Goal: Transaction & Acquisition: Purchase product/service

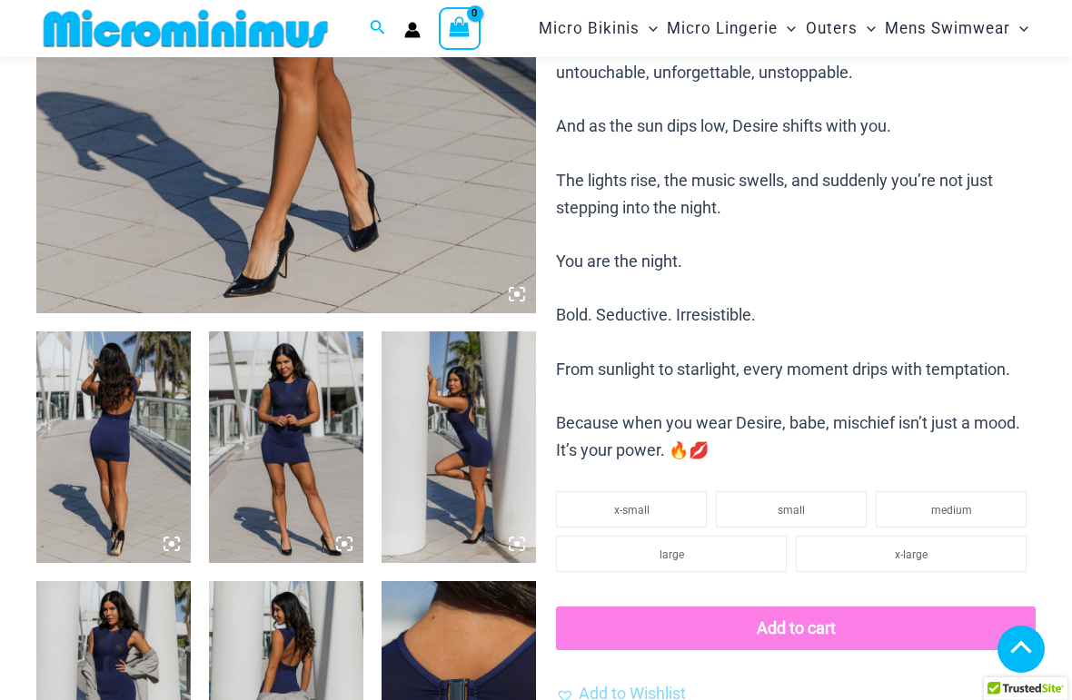
scroll to position [635, 0]
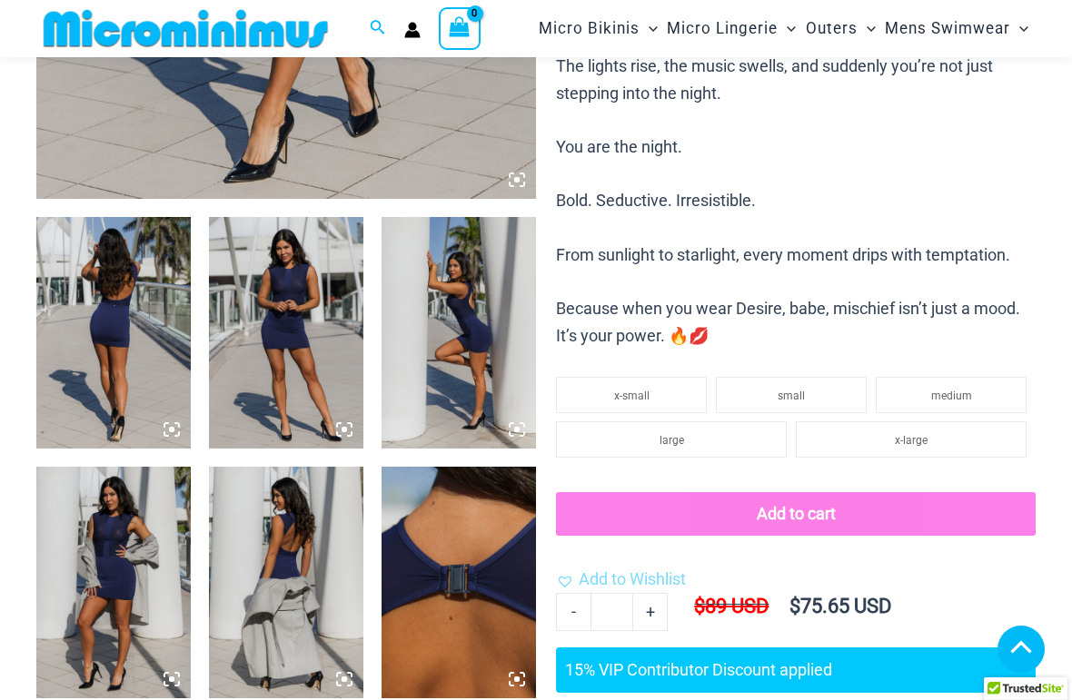
click at [110, 327] on img at bounding box center [113, 333] width 154 height 232
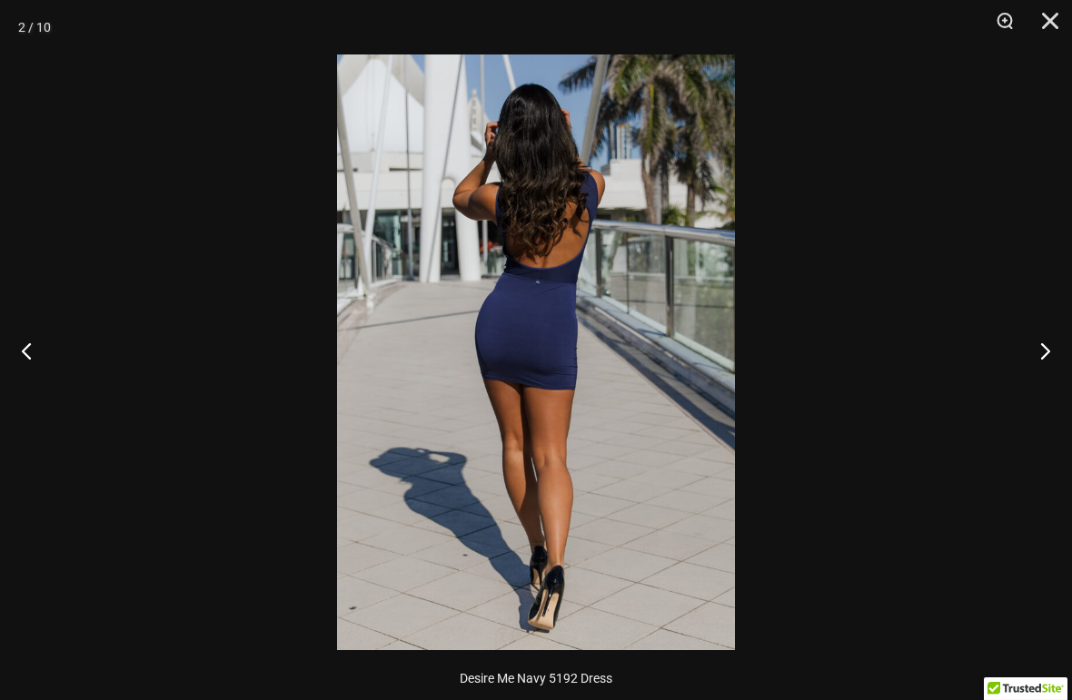
click at [506, 349] on img at bounding box center [536, 352] width 398 height 596
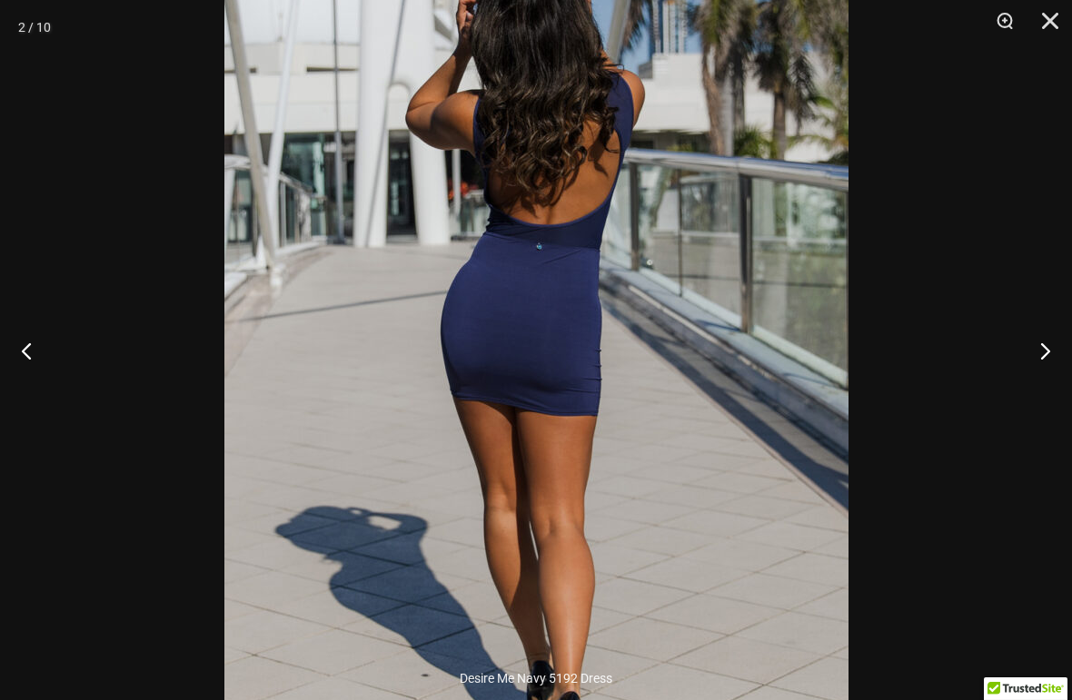
click at [368, 317] on img at bounding box center [536, 356] width 624 height 935
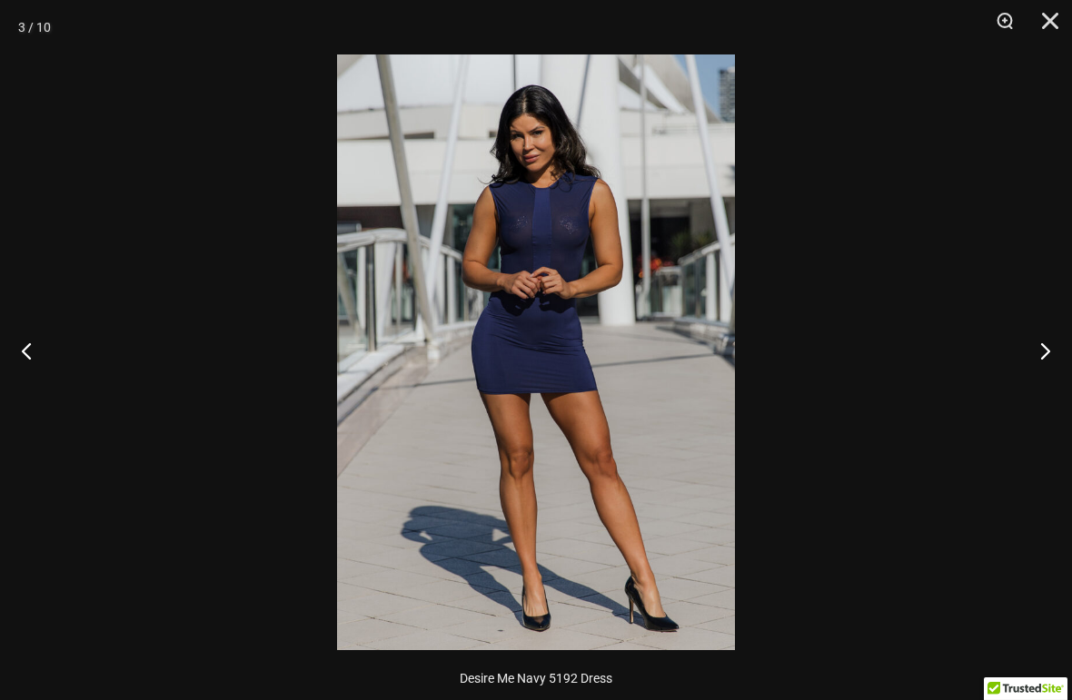
click at [361, 317] on img at bounding box center [536, 352] width 398 height 596
click at [535, 224] on img at bounding box center [536, 352] width 398 height 596
click at [534, 224] on img at bounding box center [536, 352] width 398 height 596
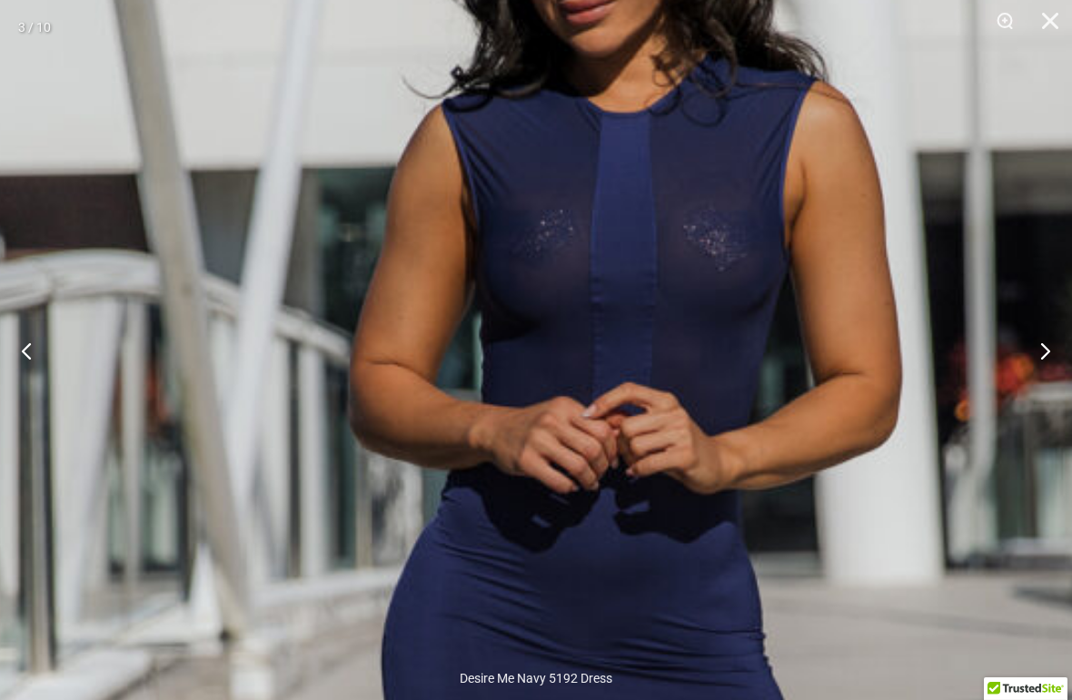
click at [449, 531] on img at bounding box center [603, 676] width 1364 height 2044
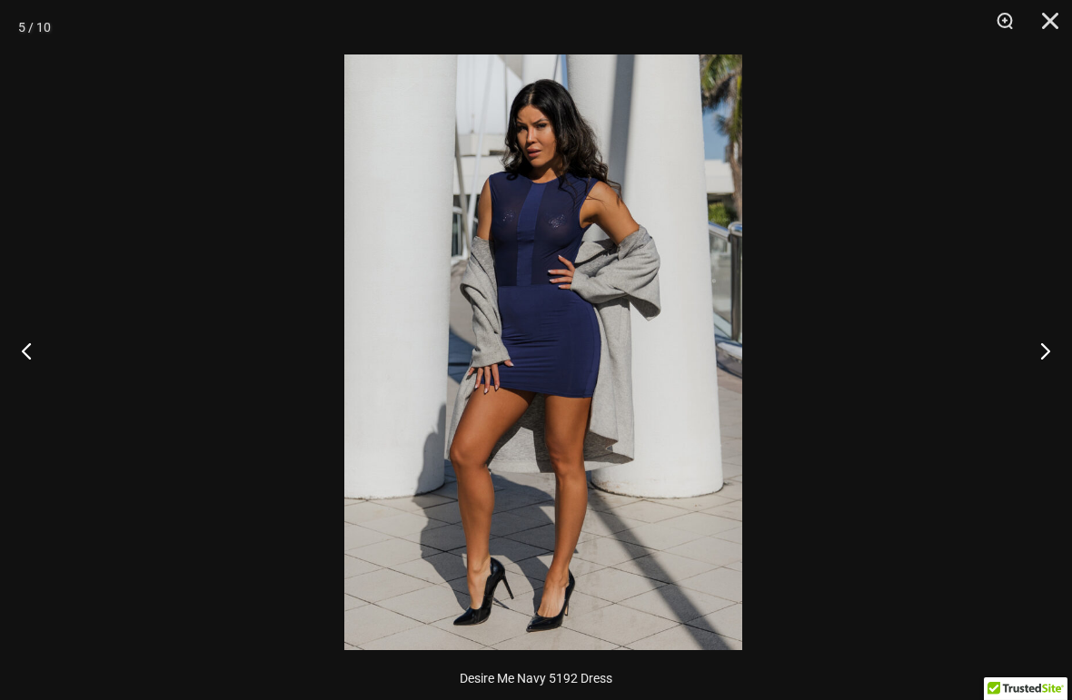
click at [363, 443] on div at bounding box center [543, 350] width 1072 height 700
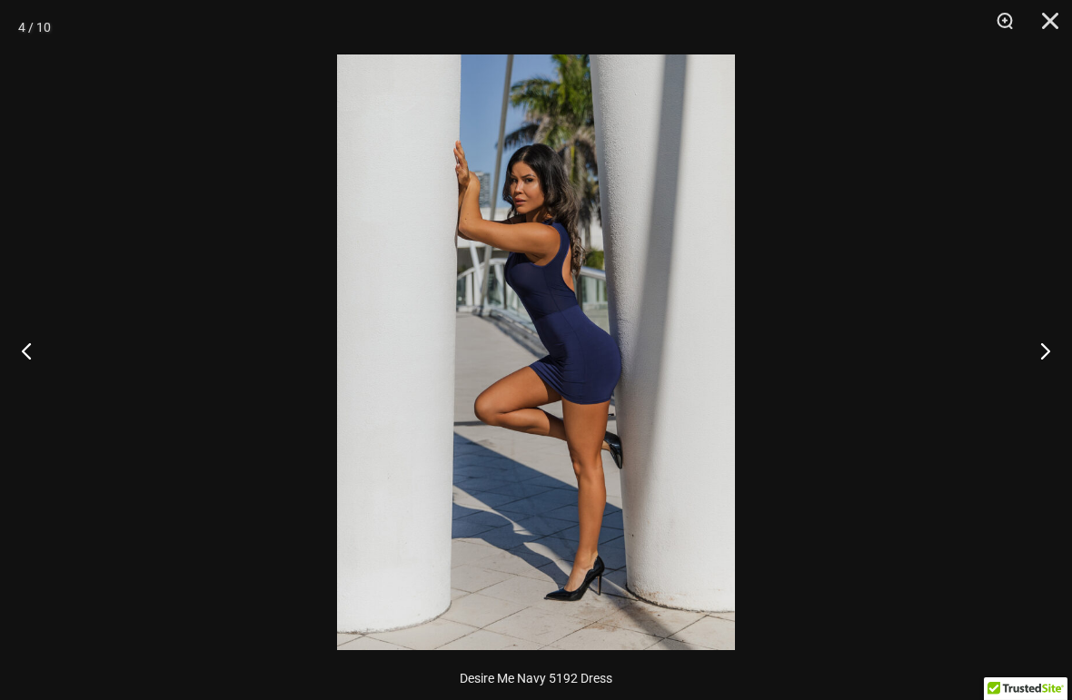
click at [539, 249] on img at bounding box center [536, 352] width 398 height 596
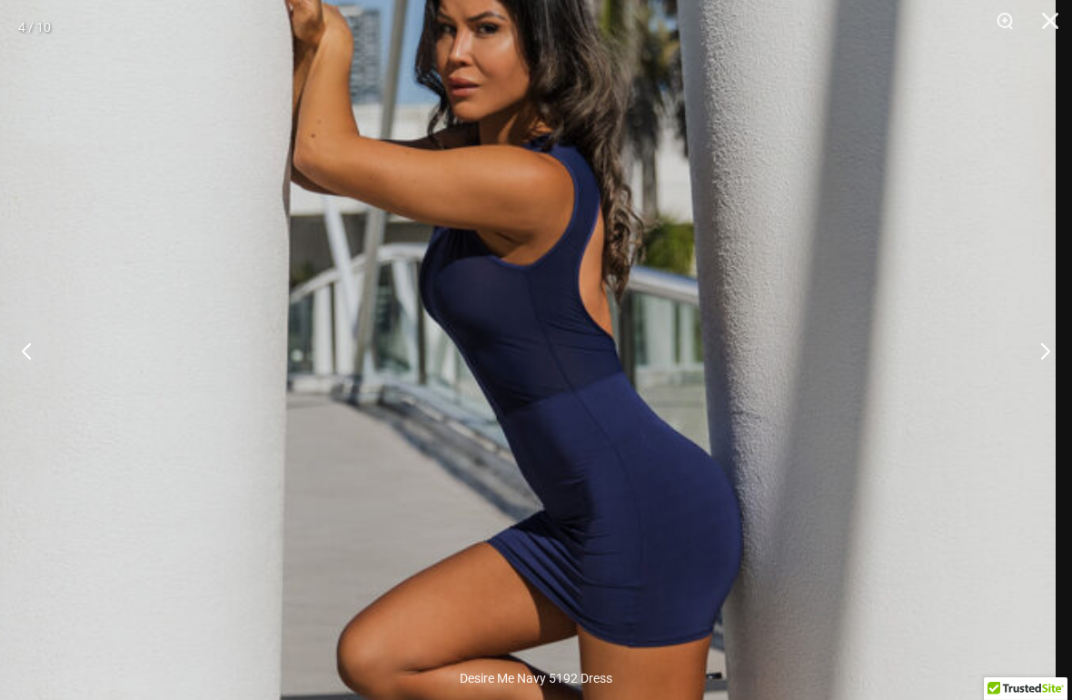
click at [1036, 364] on button "Next" at bounding box center [1038, 350] width 68 height 91
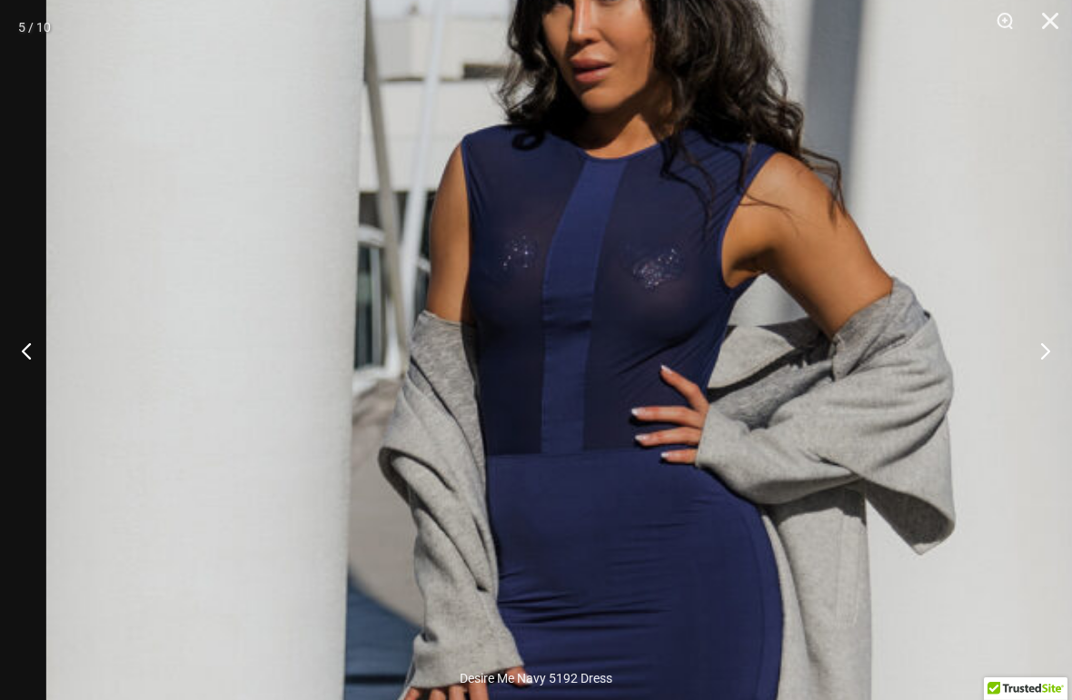
click at [411, 321] on img at bounding box center [617, 645] width 1142 height 1714
click at [410, 320] on img at bounding box center [617, 645] width 1142 height 1714
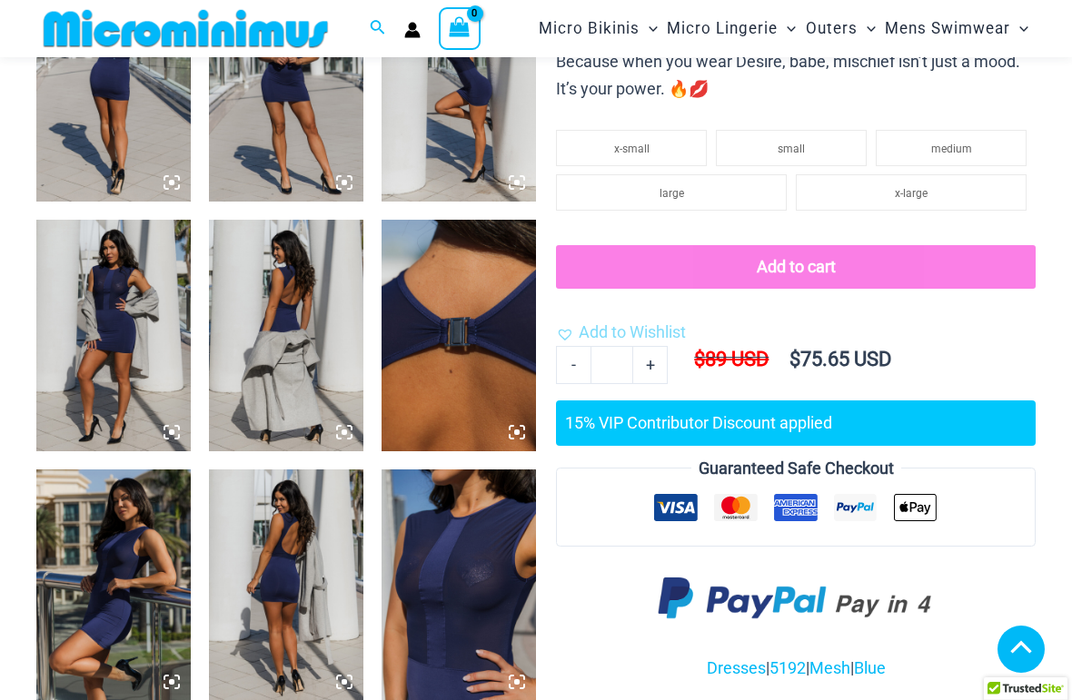
scroll to position [905, 0]
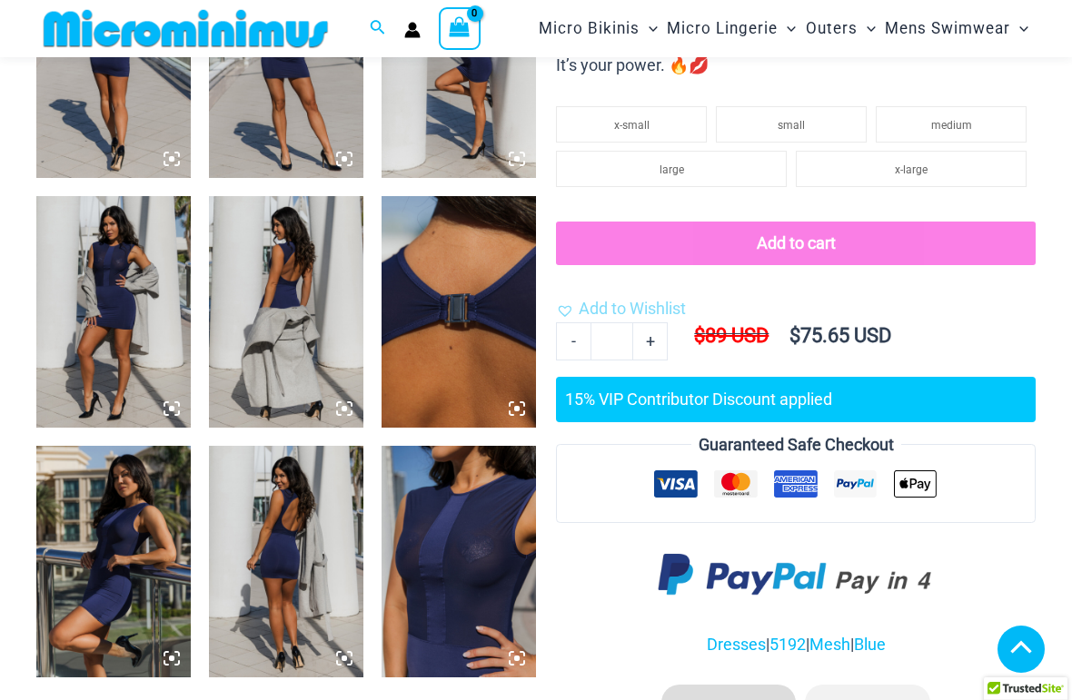
click at [943, 119] on span "medium" at bounding box center [951, 125] width 41 height 13
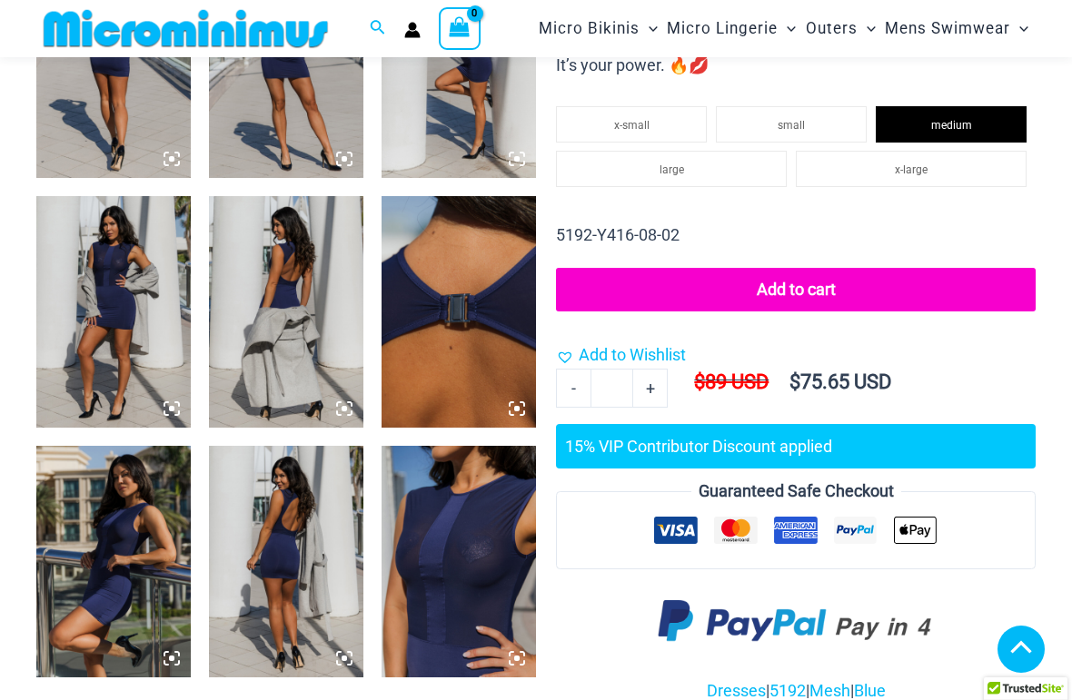
click at [786, 280] on button "Add to cart" at bounding box center [796, 290] width 480 height 44
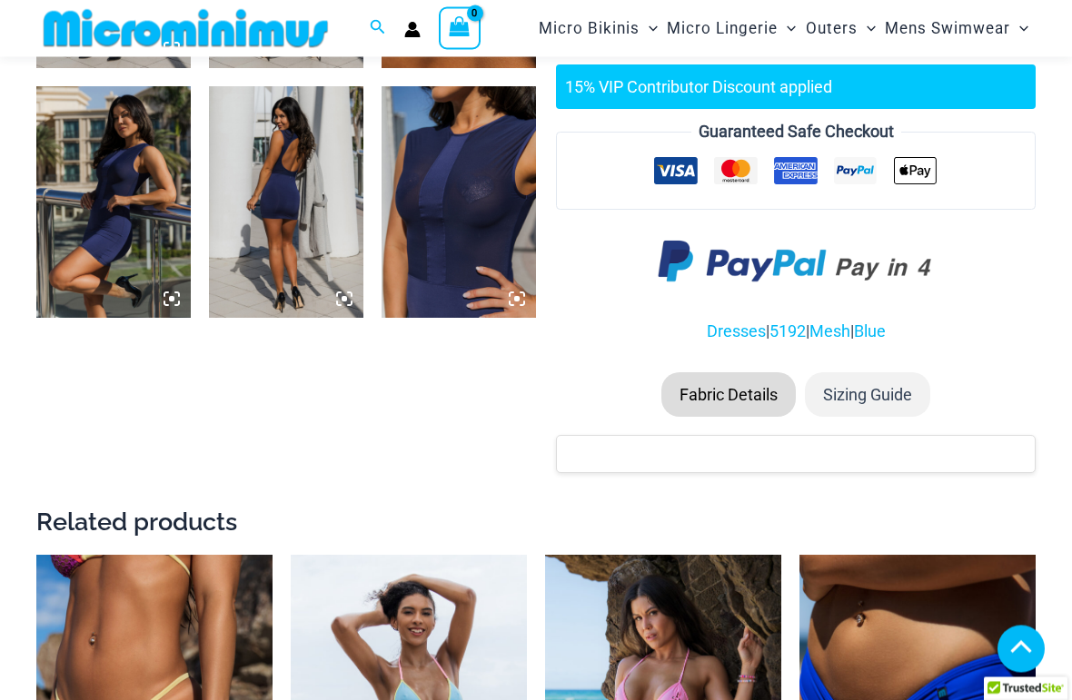
scroll to position [1265, 0]
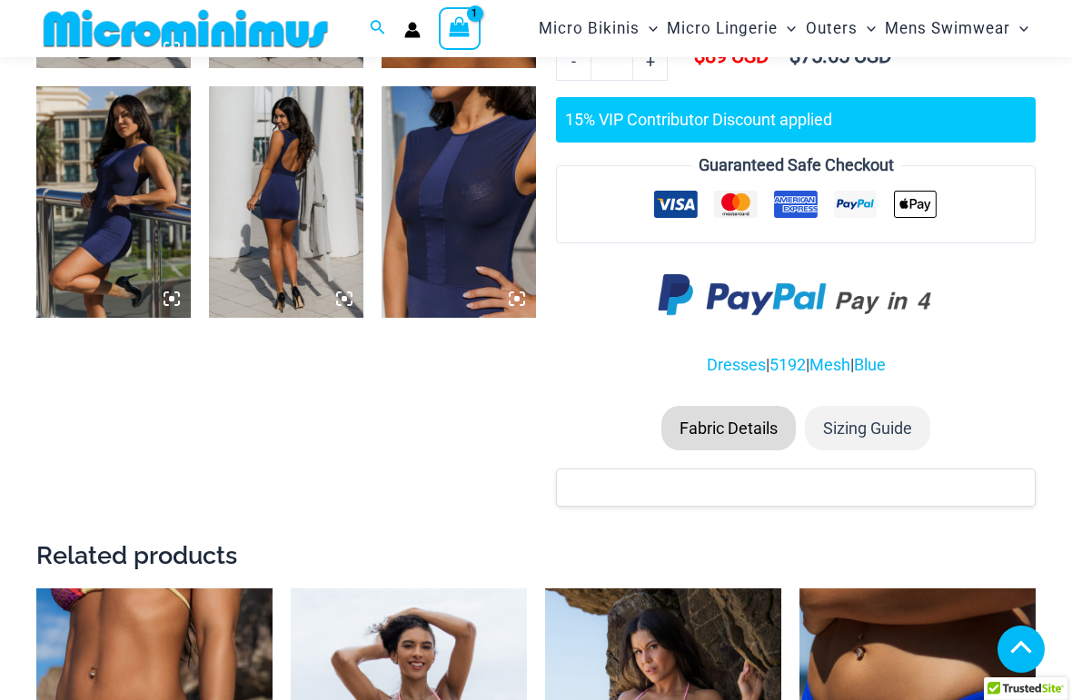
click at [462, 257] on img at bounding box center [458, 202] width 154 height 232
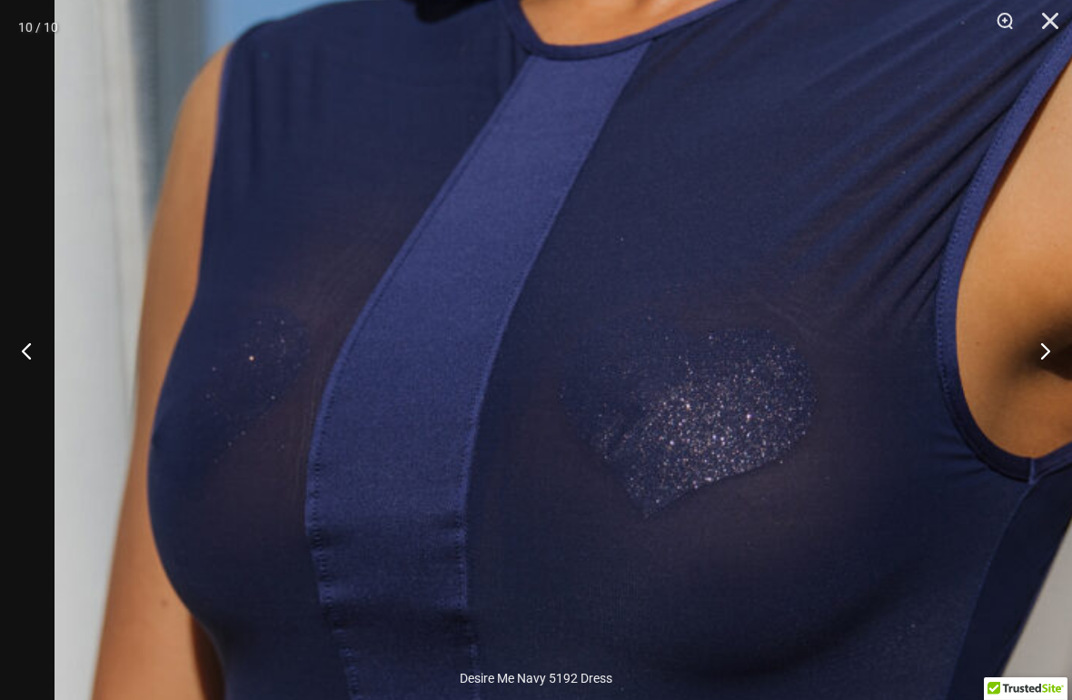
click at [1055, 29] on button "Close" at bounding box center [1043, 27] width 45 height 54
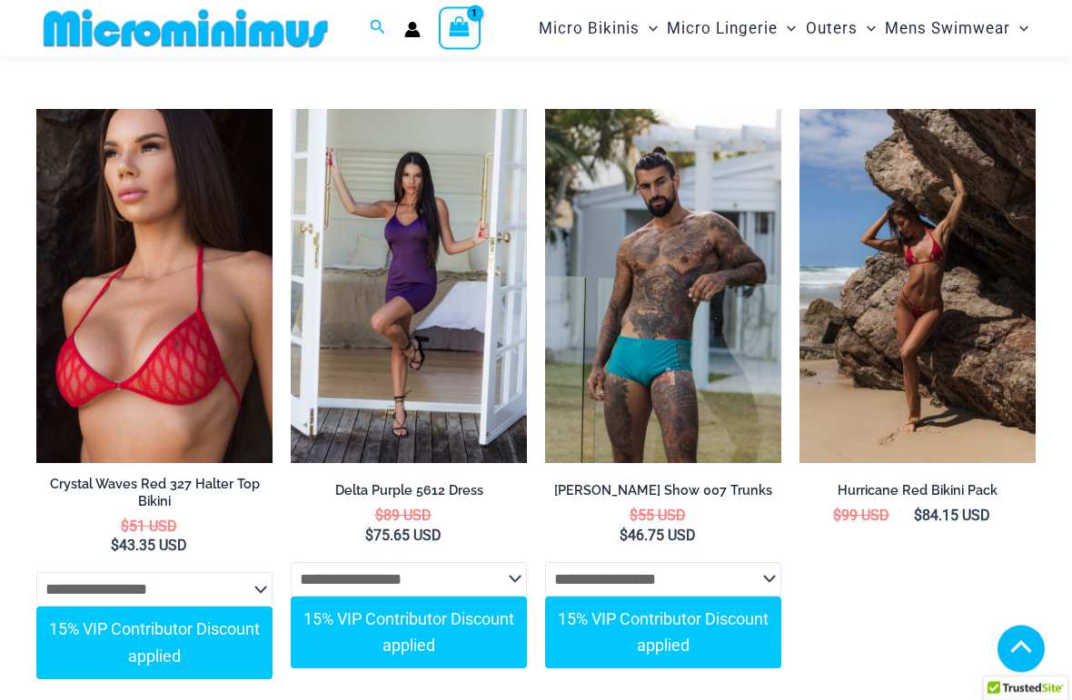
scroll to position [3025, 0]
click at [291, 109] on img at bounding box center [291, 109] width 0 height 0
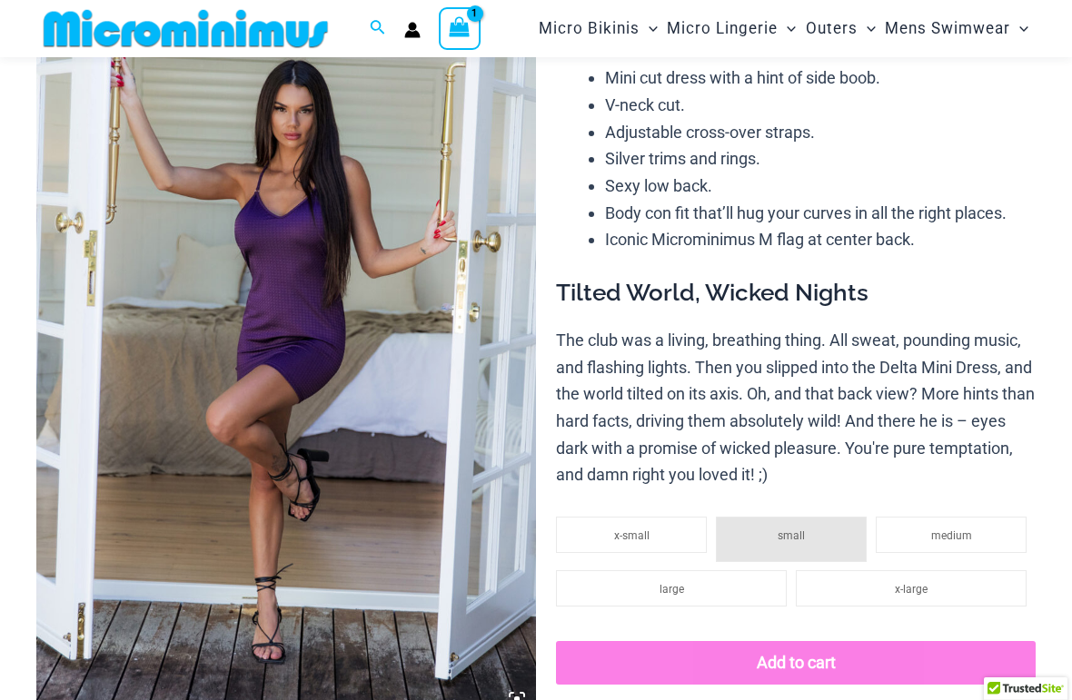
scroll to position [115, 0]
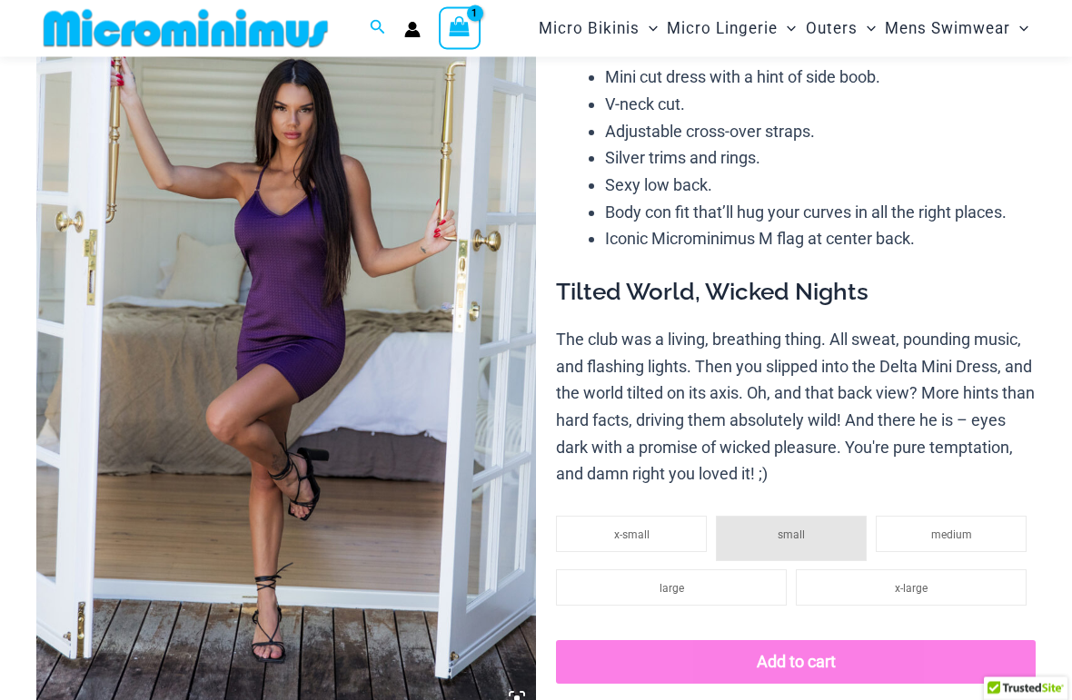
click at [262, 241] on img at bounding box center [285, 343] width 499 height 749
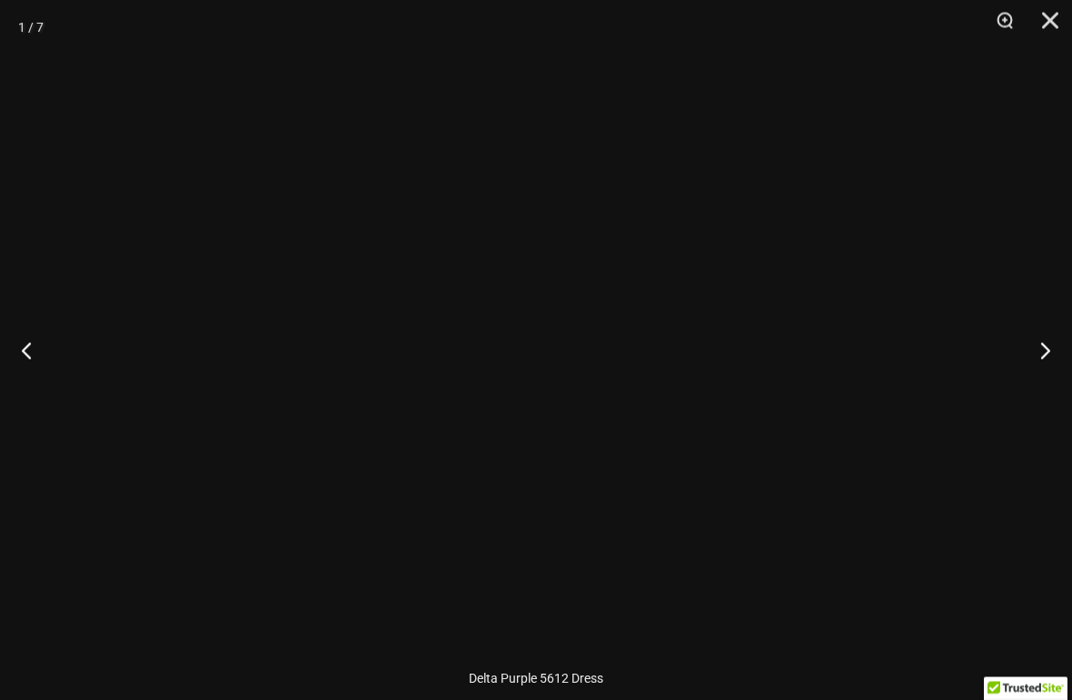
scroll to position [116, 0]
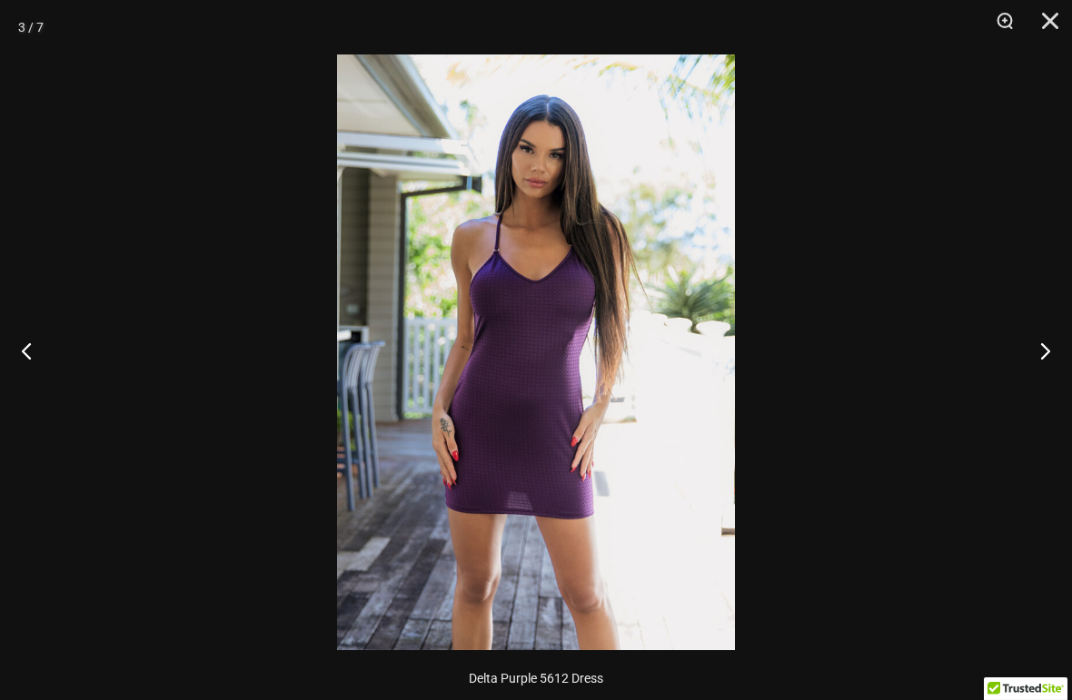
click at [485, 288] on img at bounding box center [536, 352] width 398 height 596
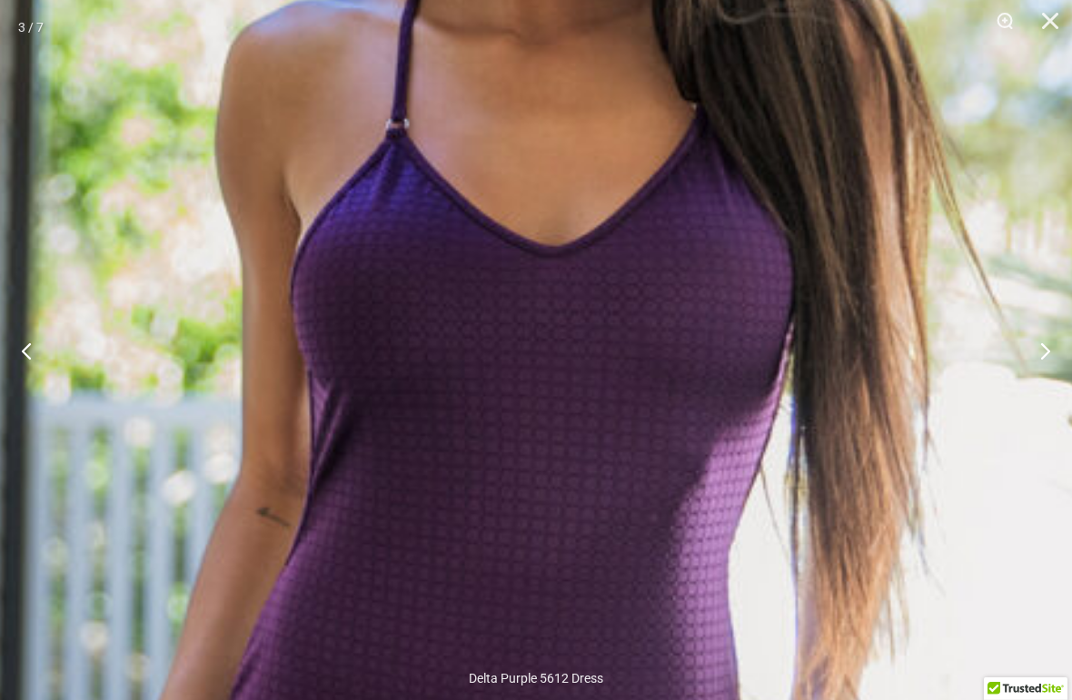
click at [297, 351] on img at bounding box center [555, 533] width 1589 height 2383
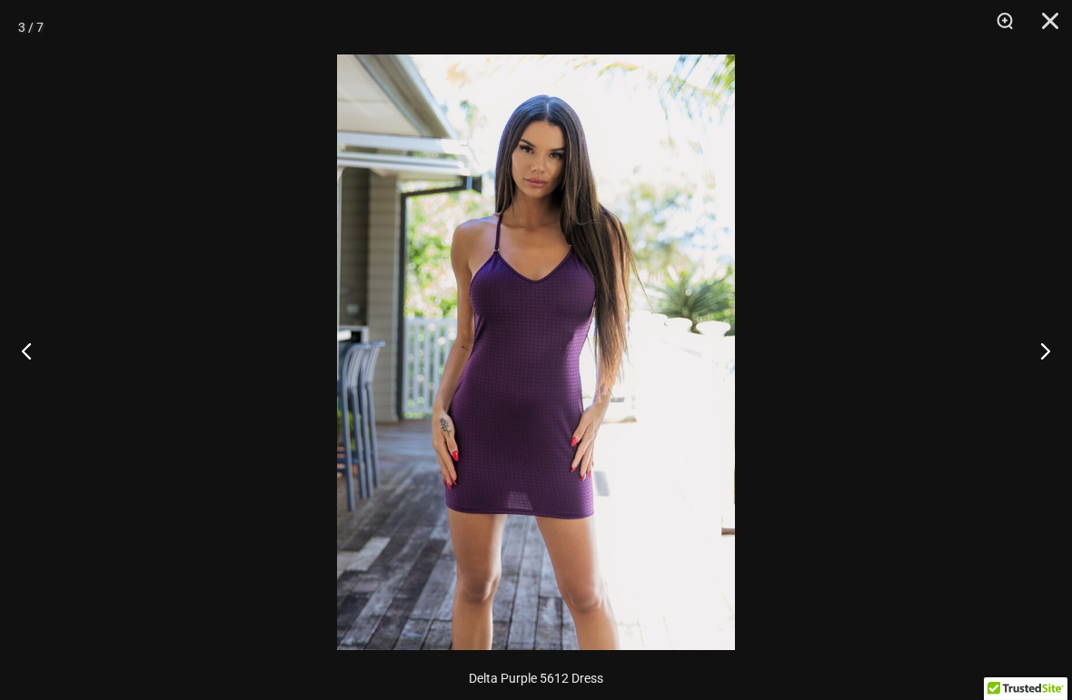
click at [206, 207] on div at bounding box center [536, 350] width 1072 height 700
click at [206, 206] on div at bounding box center [536, 350] width 1072 height 700
click at [218, 216] on div at bounding box center [536, 350] width 1072 height 700
click at [976, 124] on div at bounding box center [536, 350] width 1072 height 700
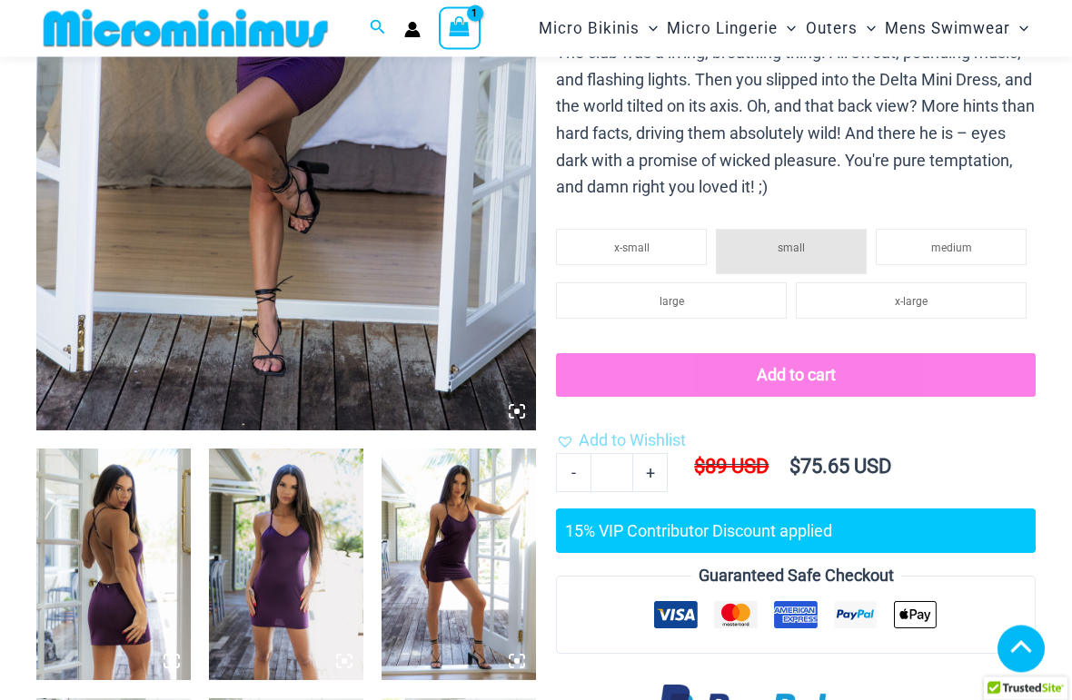
scroll to position [403, 0]
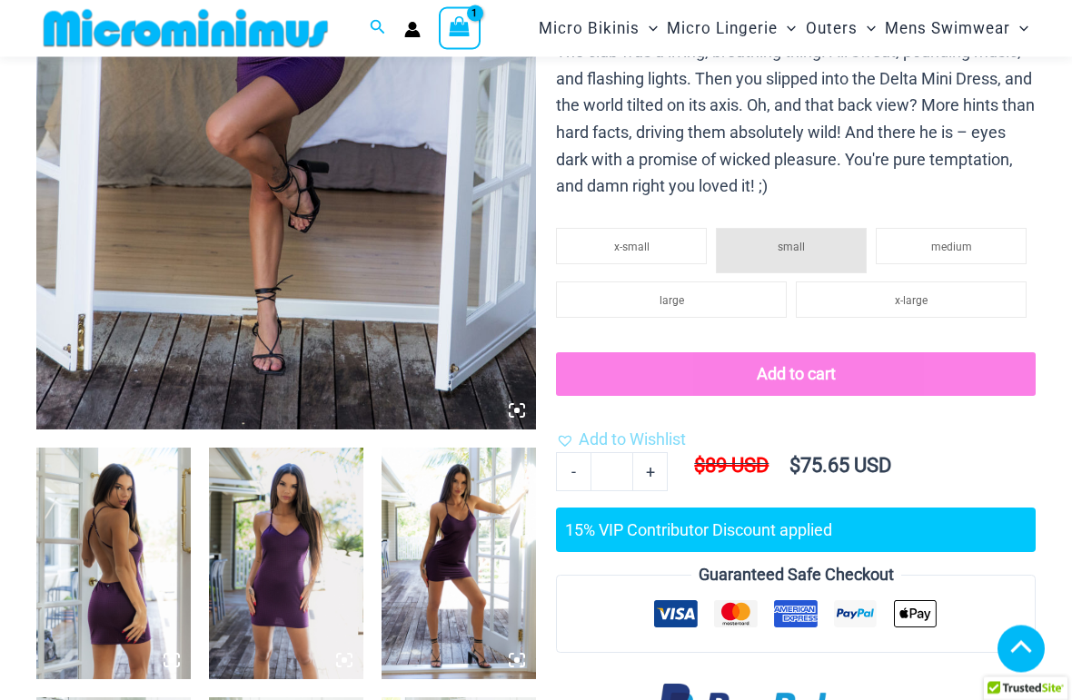
click at [924, 240] on li "medium" at bounding box center [950, 247] width 151 height 36
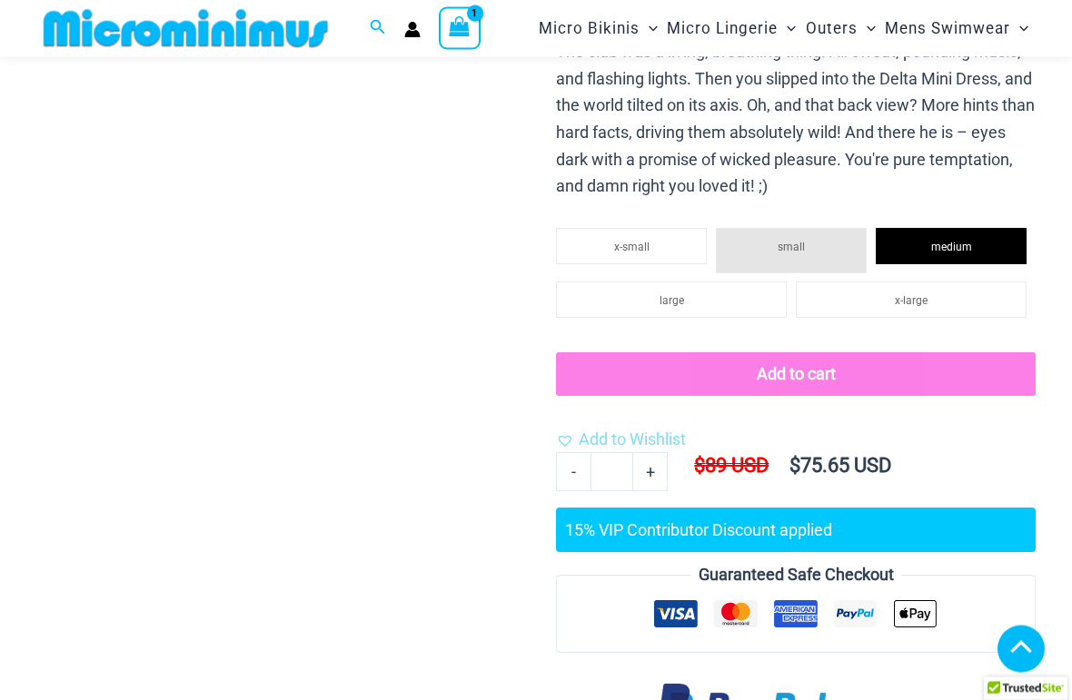
scroll to position [404, 0]
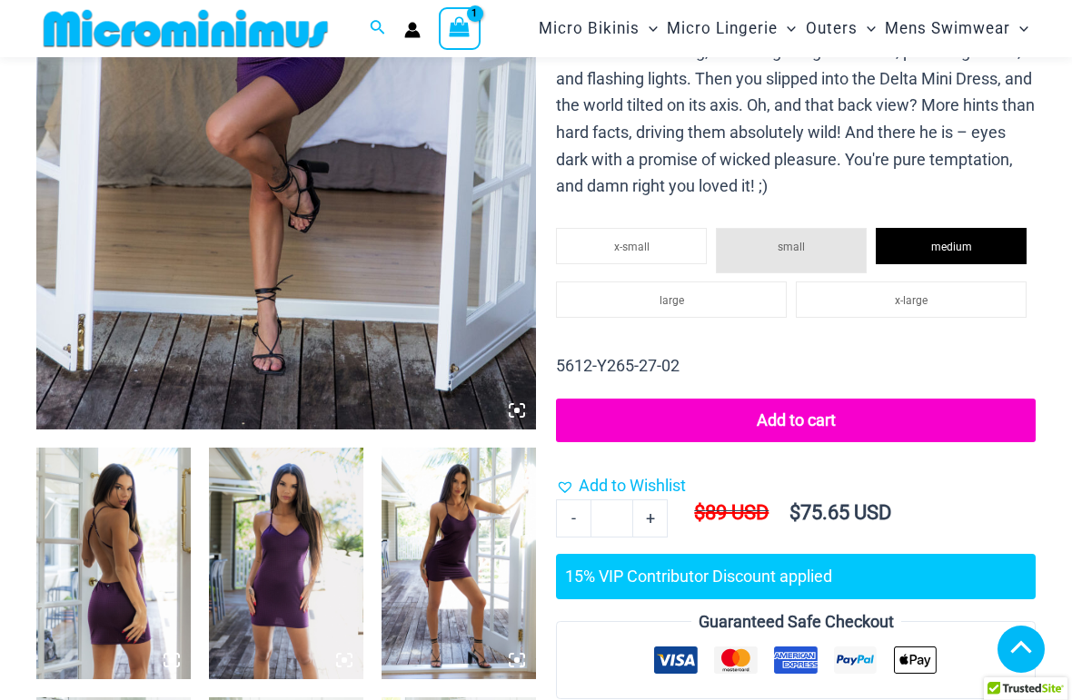
click at [643, 415] on button "Add to cart" at bounding box center [796, 421] width 480 height 44
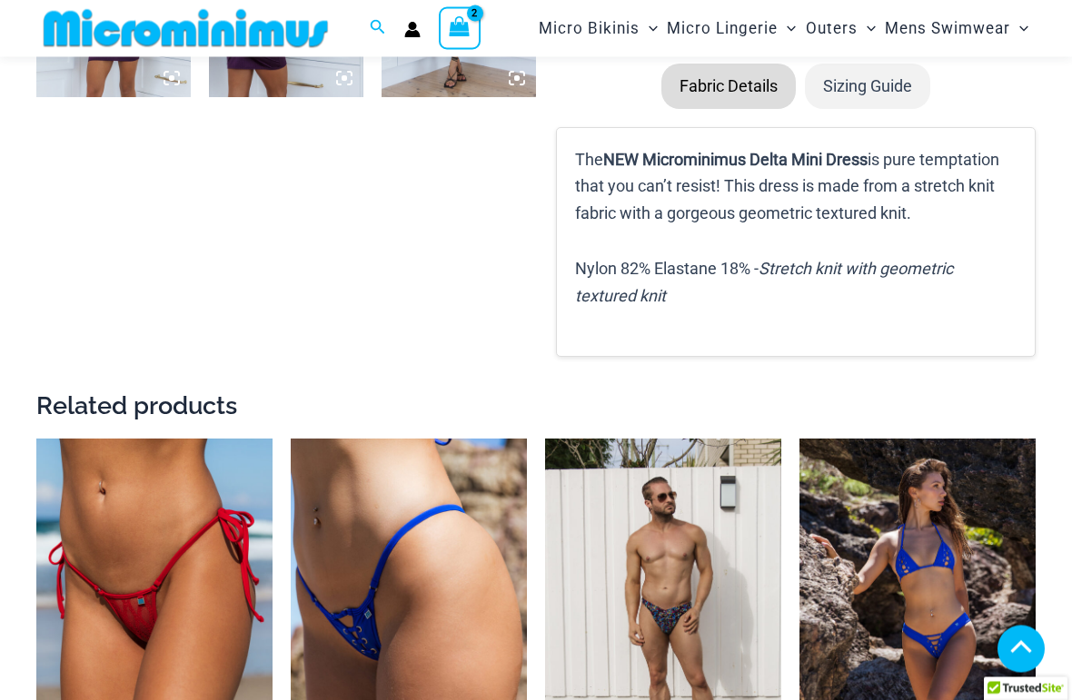
scroll to position [1241, 0]
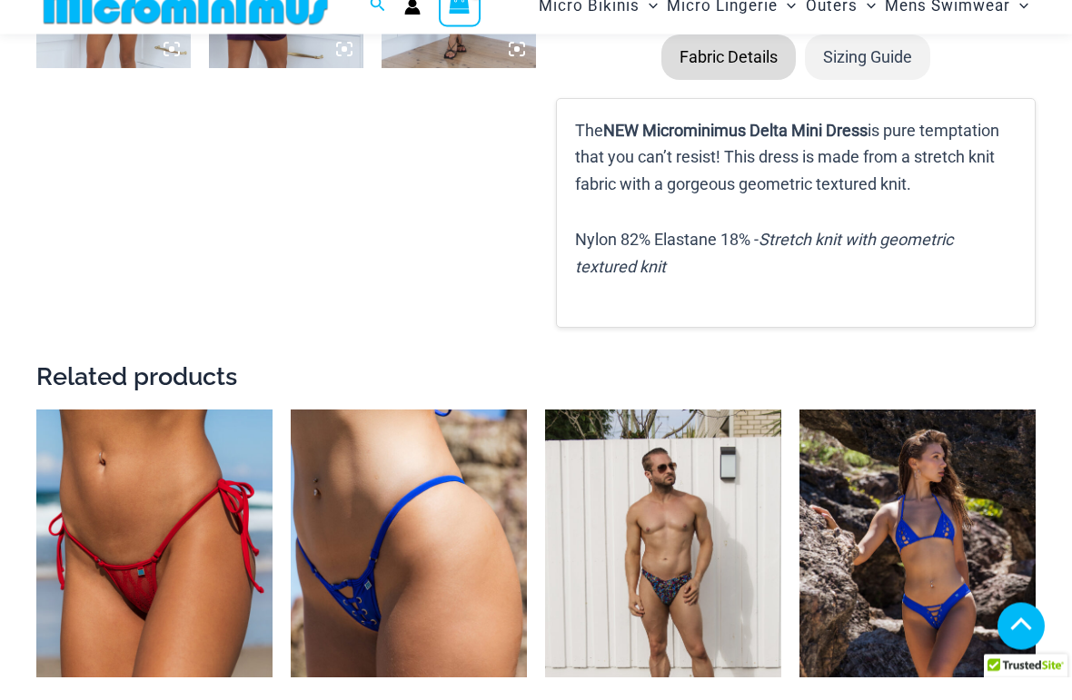
click at [845, 58] on li "Sizing Guide" at bounding box center [867, 80] width 125 height 45
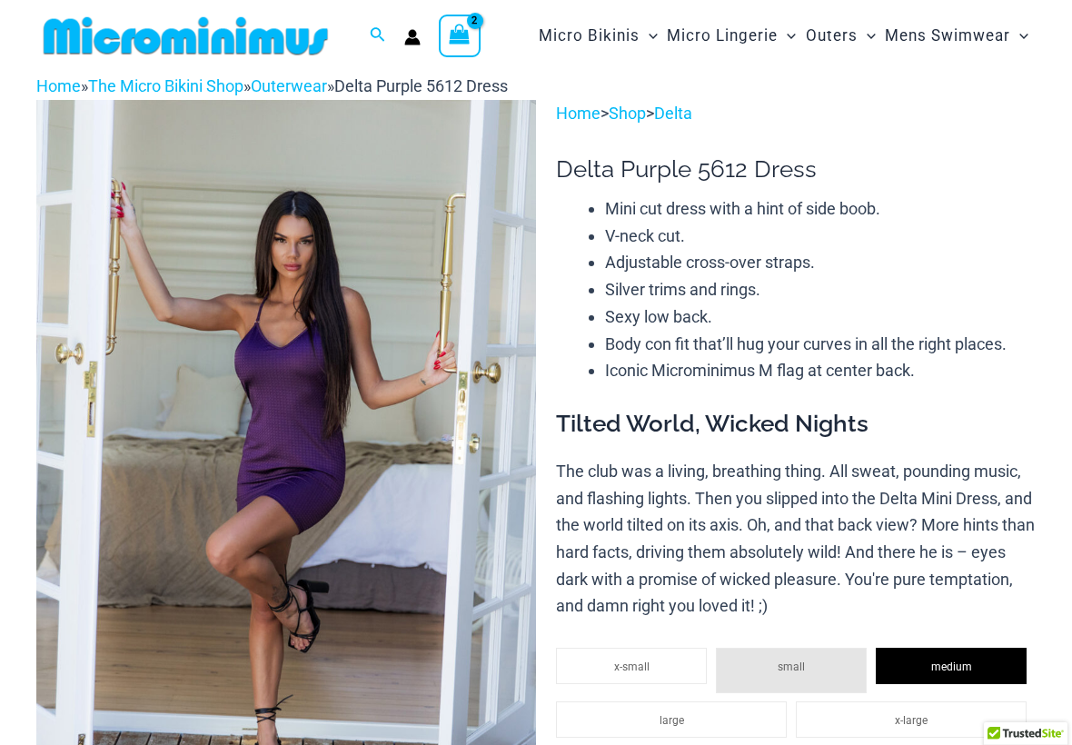
scroll to position [0, 0]
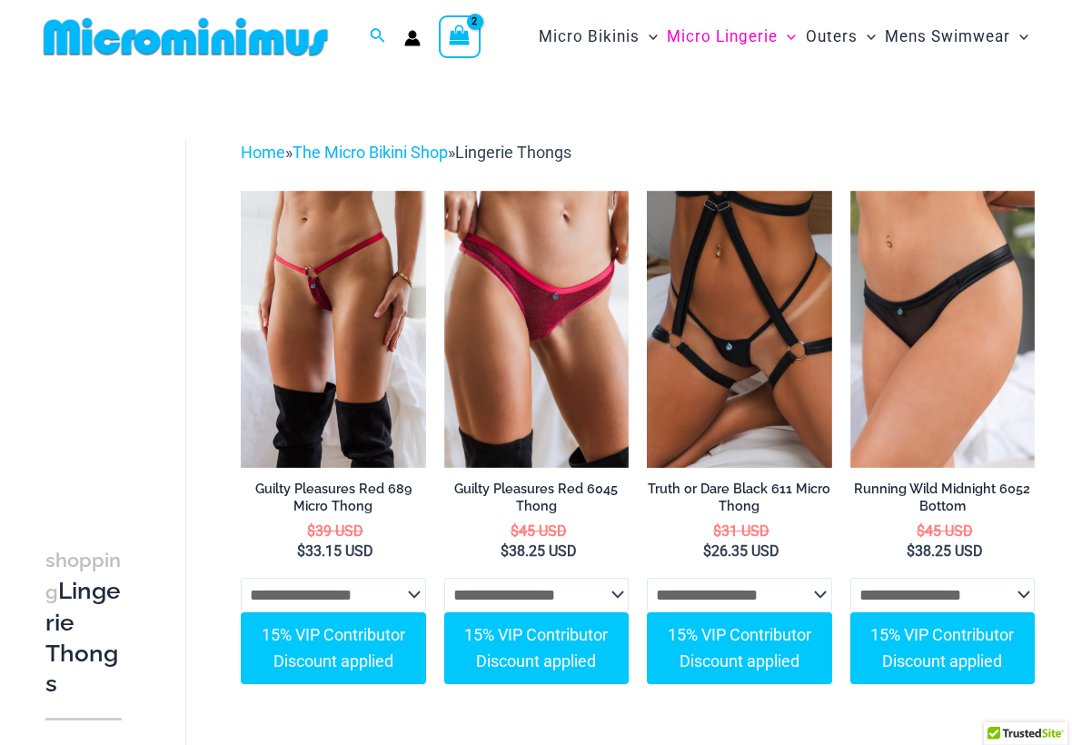
click at [467, 35] on icon "View Shopping Cart, 2 items" at bounding box center [460, 35] width 21 height 21
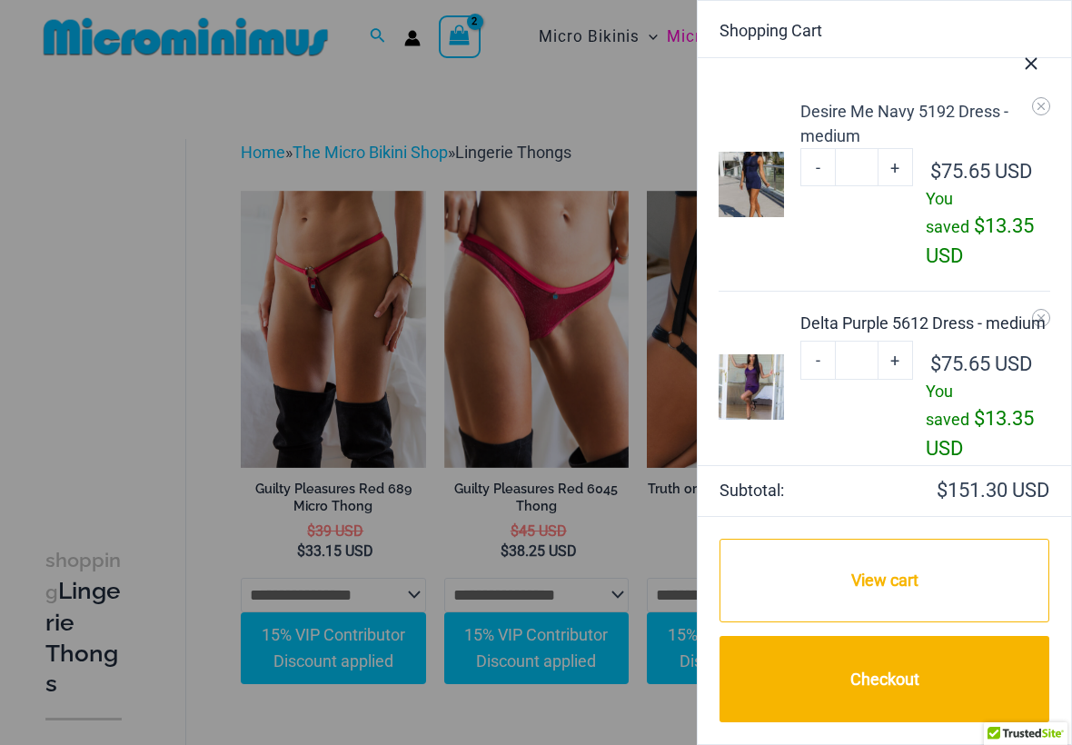
click at [832, 607] on link "View cart" at bounding box center [884, 581] width 330 height 84
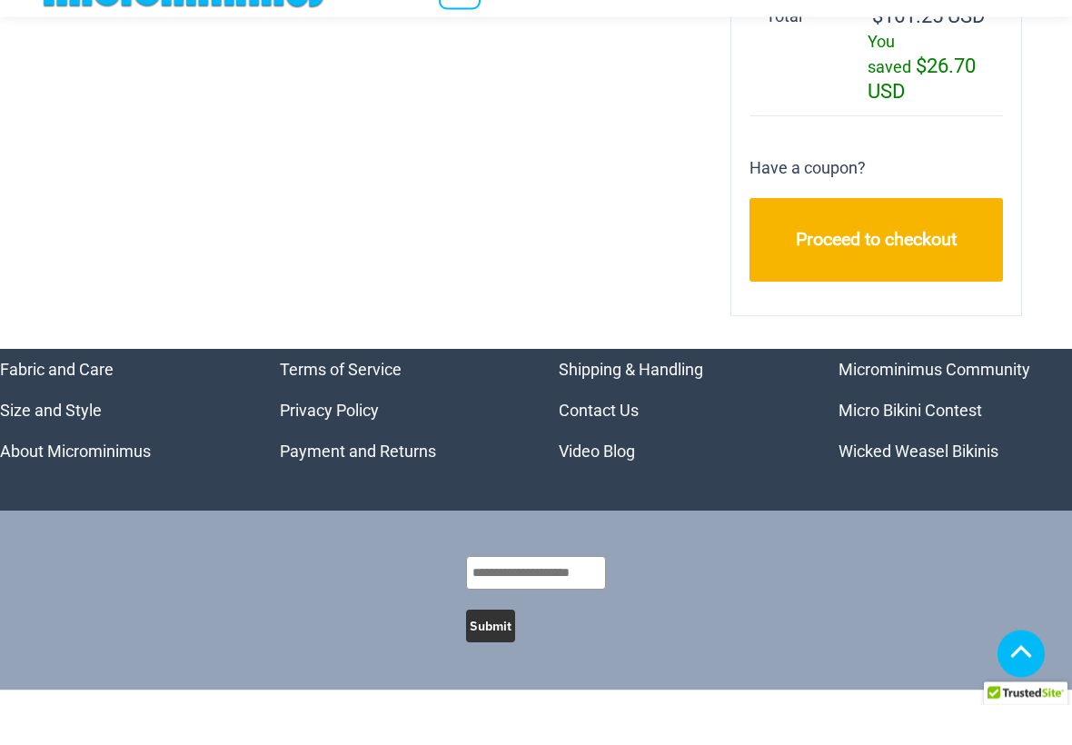
scroll to position [816, 0]
click at [843, 321] on link "Proceed to checkout" at bounding box center [875, 279] width 253 height 83
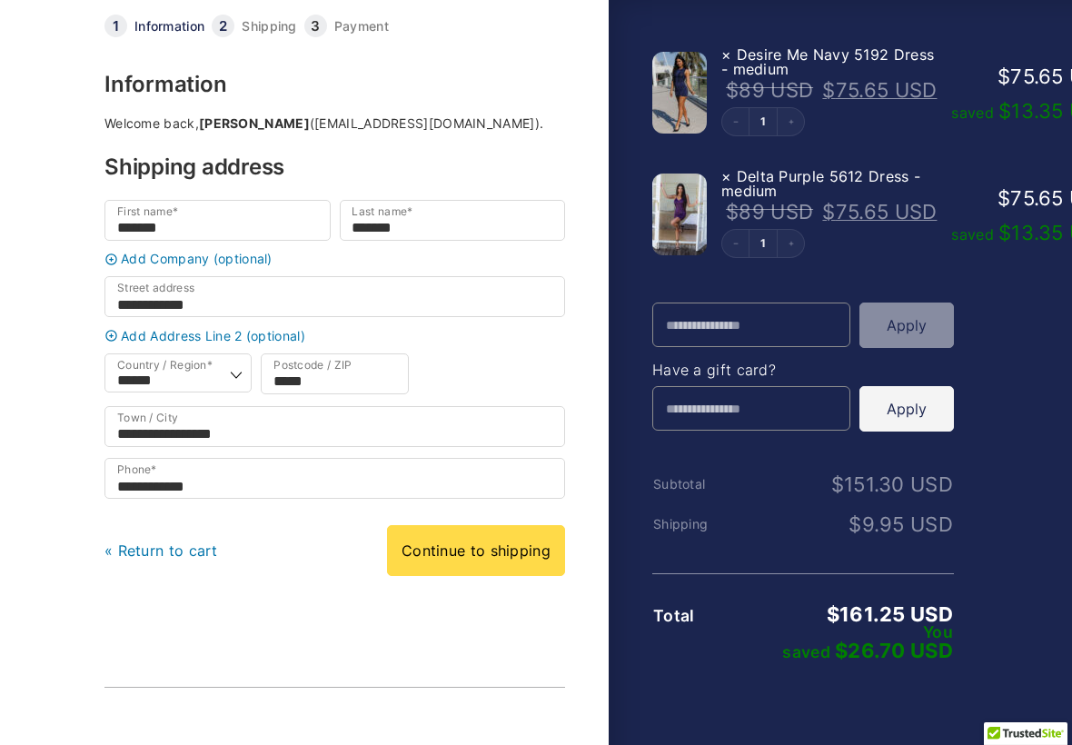
scroll to position [56, 0]
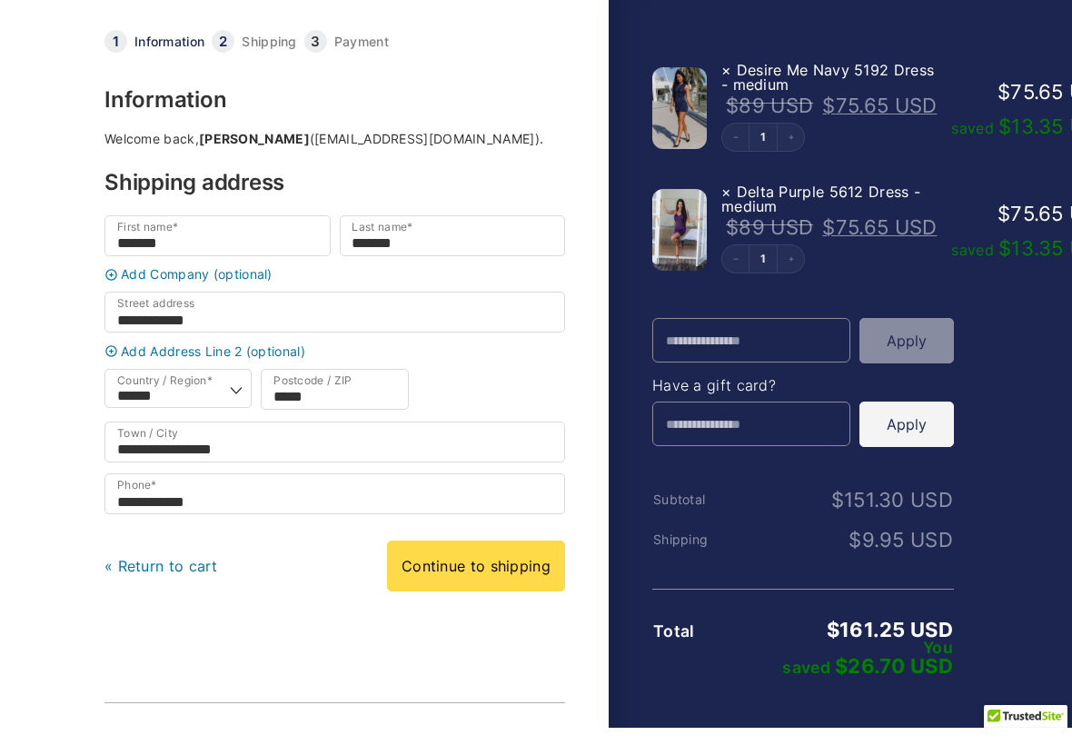
click at [456, 569] on link "Continue to shipping" at bounding box center [476, 583] width 178 height 51
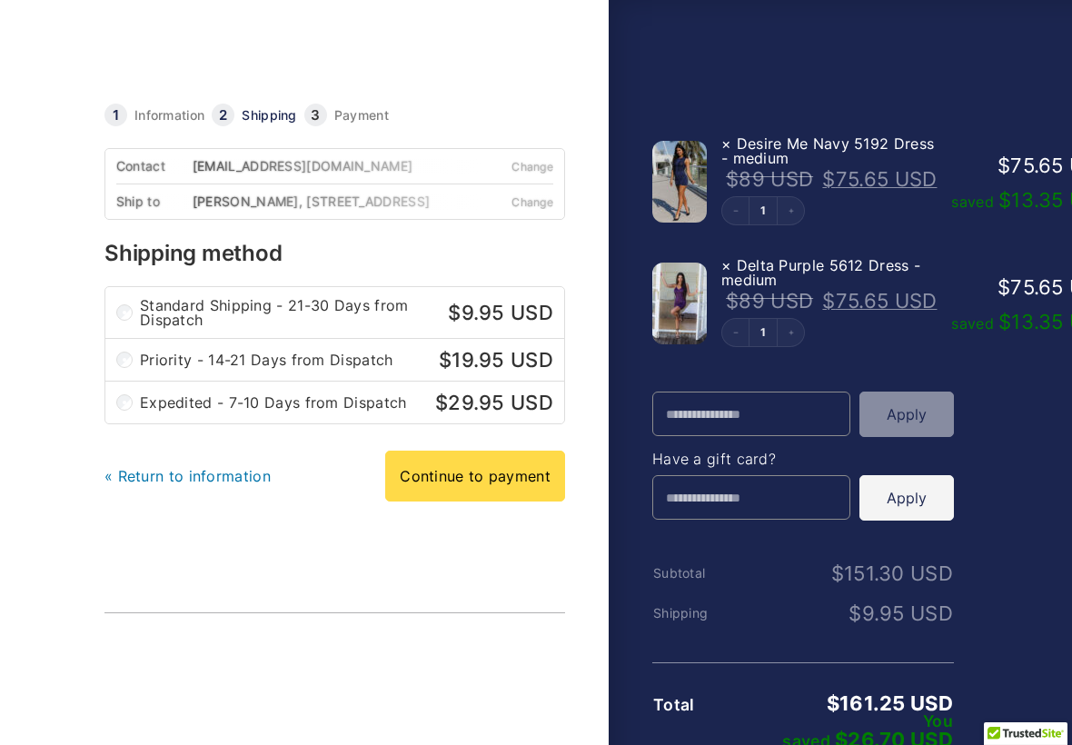
click at [435, 494] on link "Continue to payment" at bounding box center [475, 475] width 180 height 51
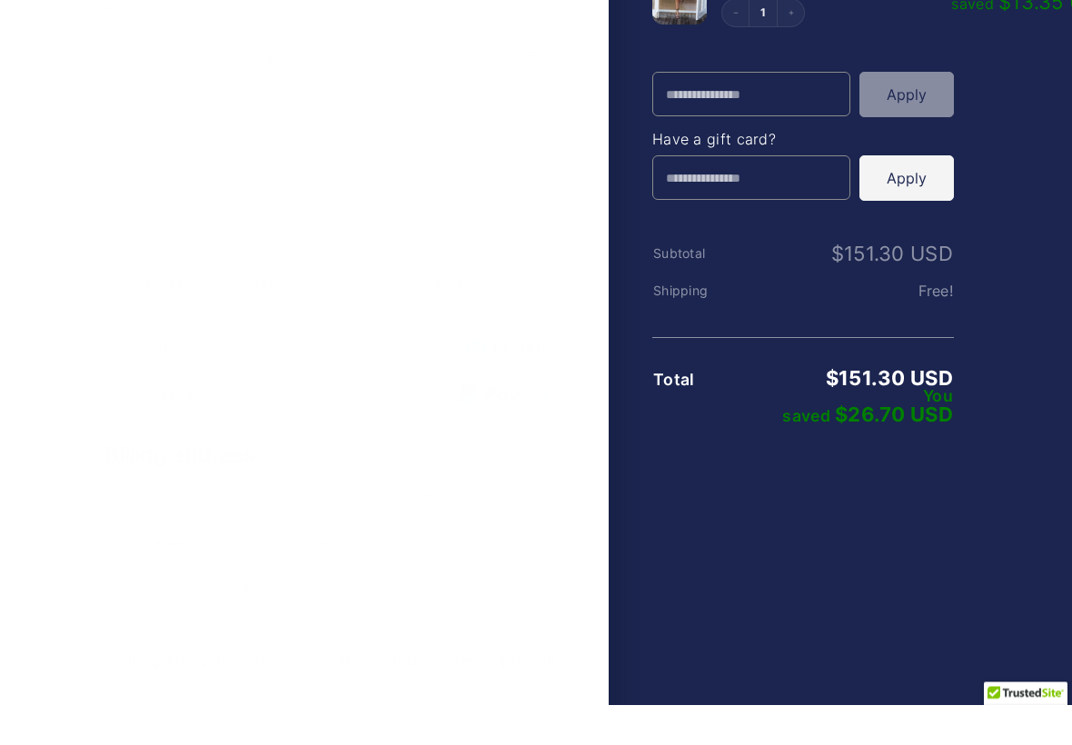
scroll to position [343, 0]
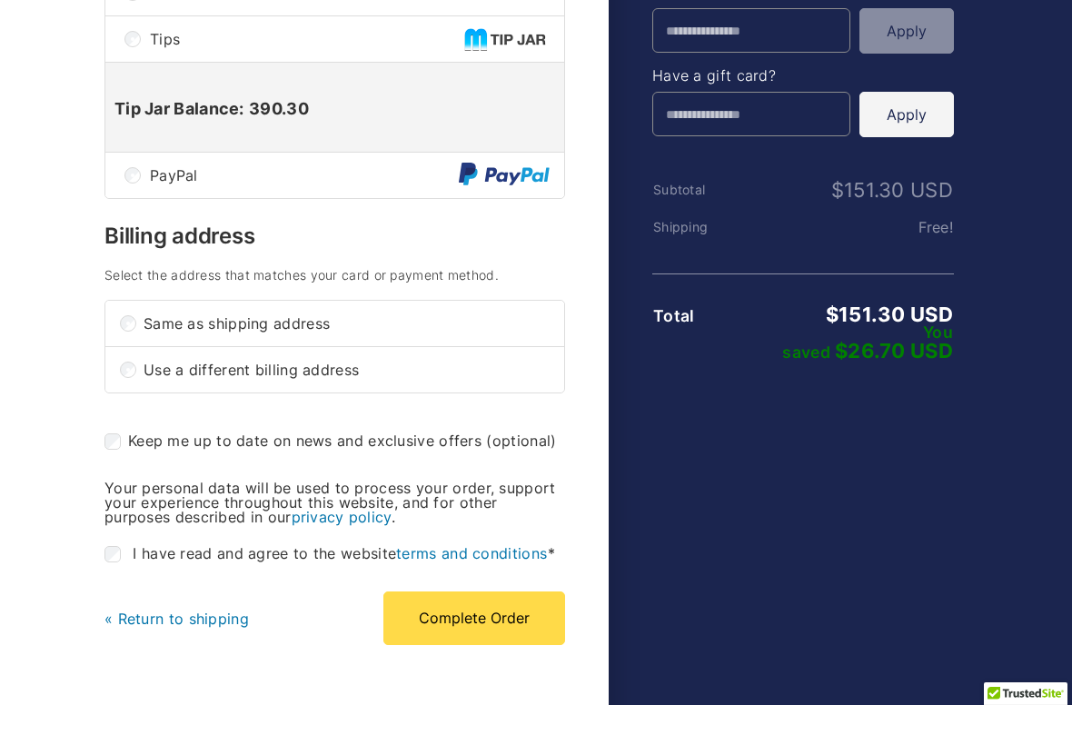
click at [504, 631] on button "Complete Order" at bounding box center [474, 657] width 182 height 53
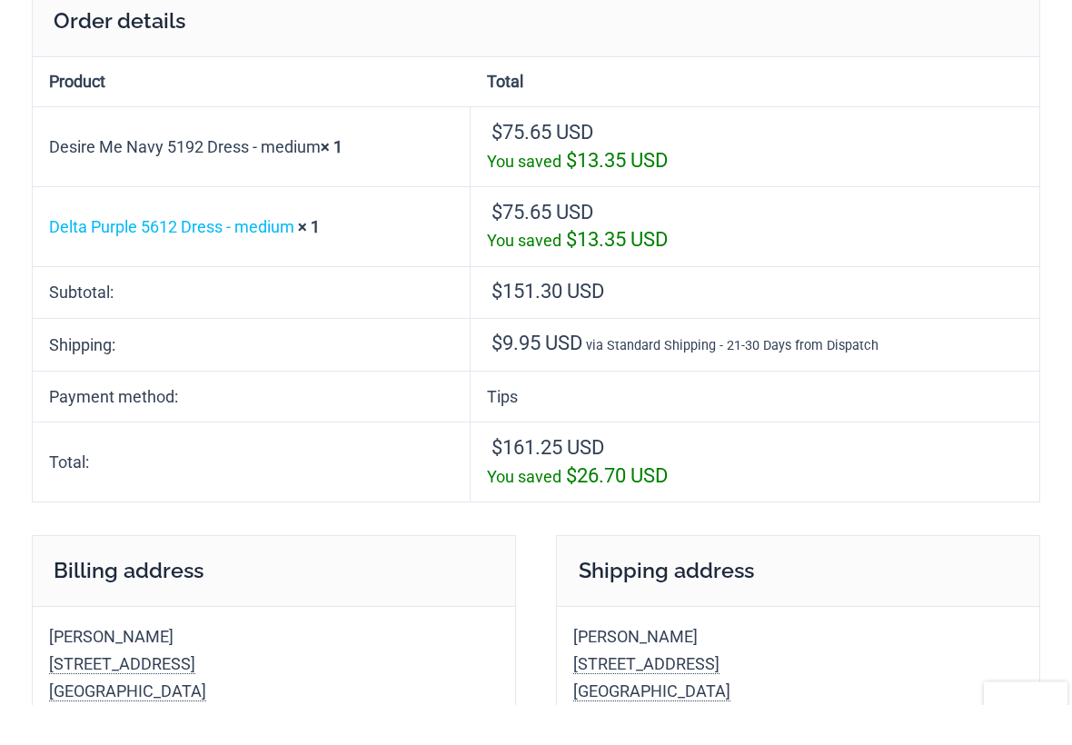
scroll to position [207, 0]
click at [101, 183] on td "Desire Me Navy 5192 Dress - medium × 1" at bounding box center [252, 186] width 438 height 80
click at [102, 259] on link "Delta Purple 5612 Dress - medium" at bounding box center [171, 266] width 245 height 19
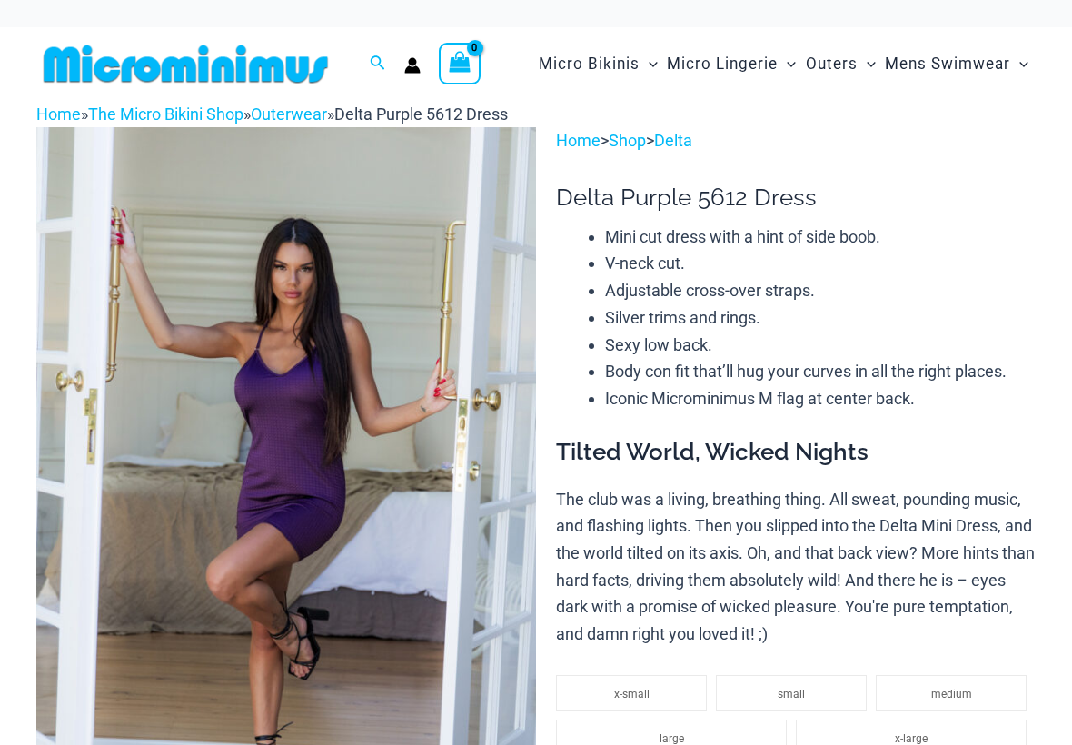
select select
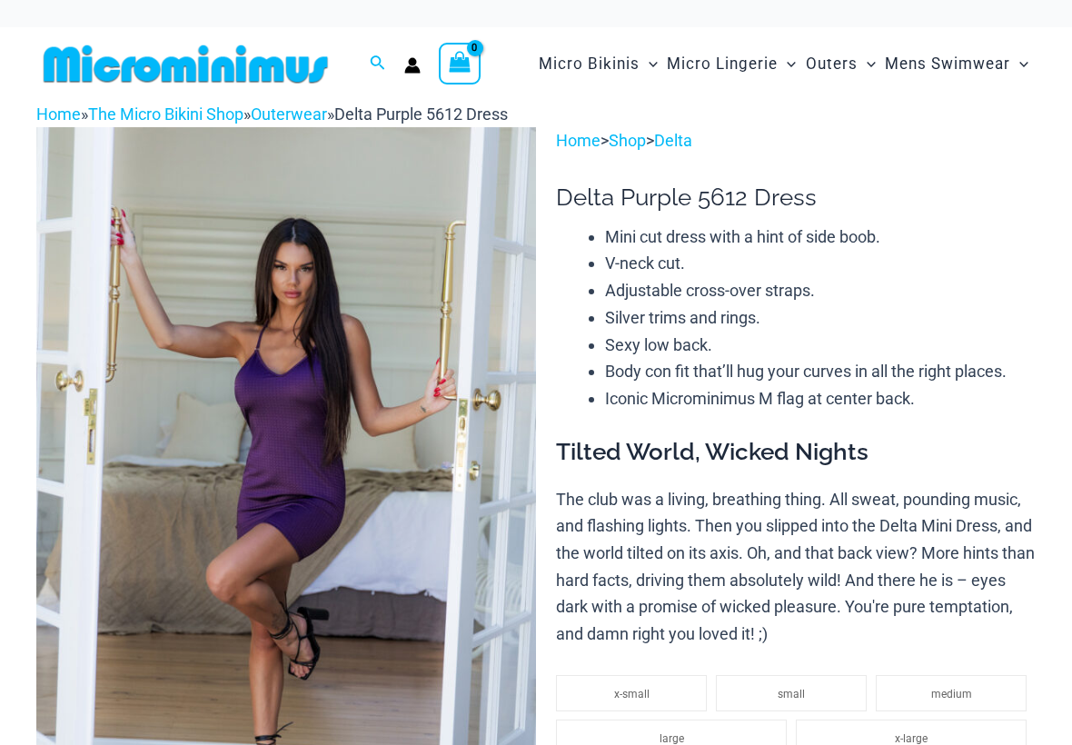
select select
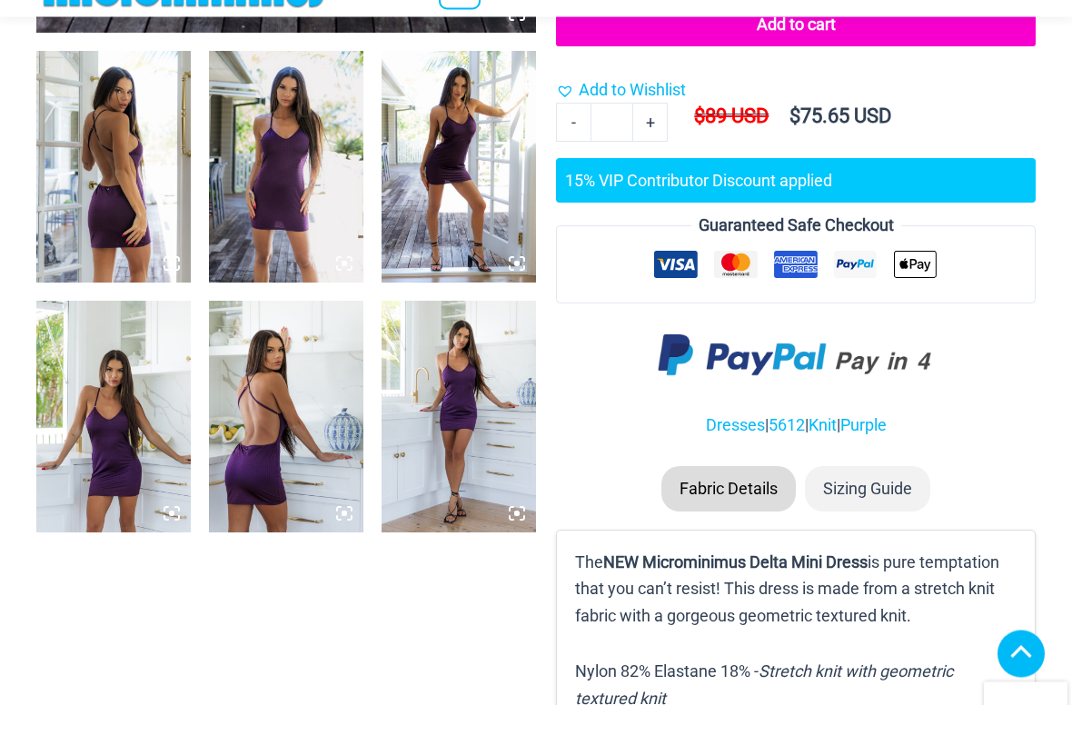
scroll to position [796, 0]
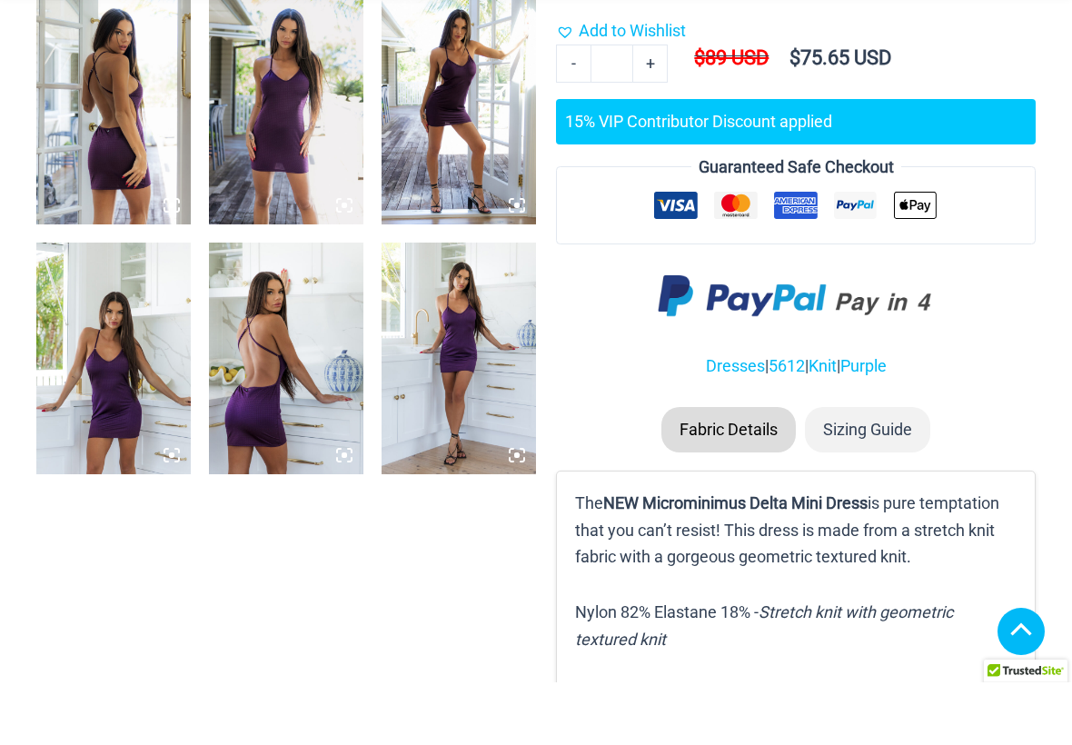
click at [83, 139] on img at bounding box center [113, 171] width 154 height 232
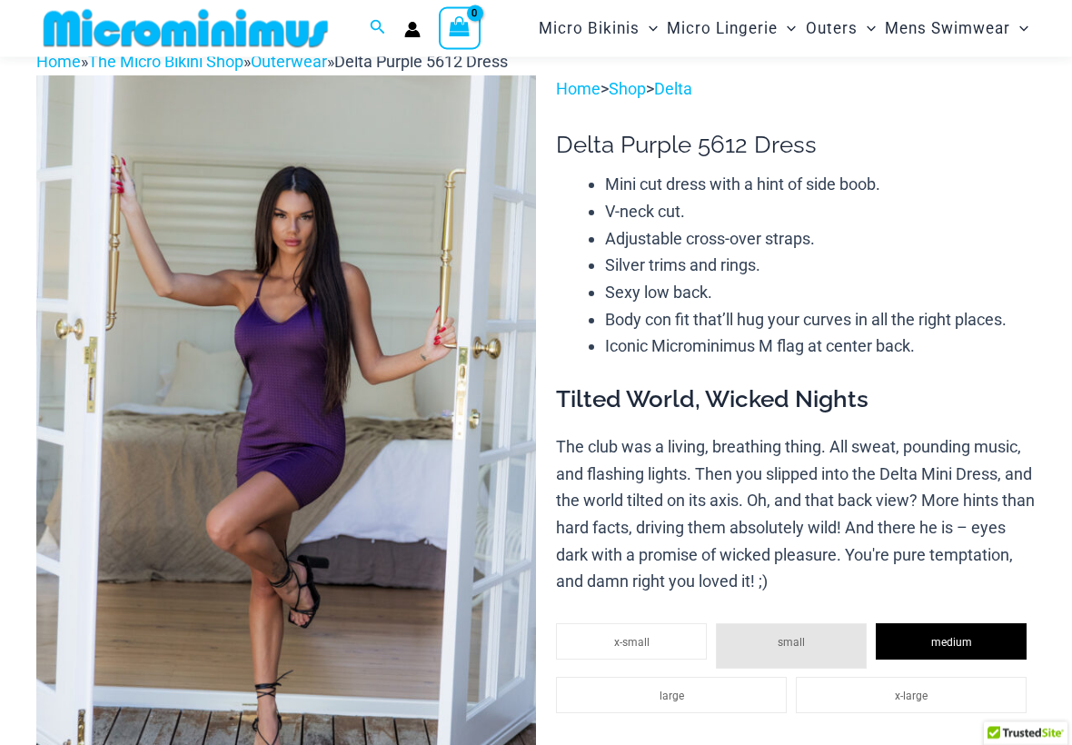
scroll to position [0, 0]
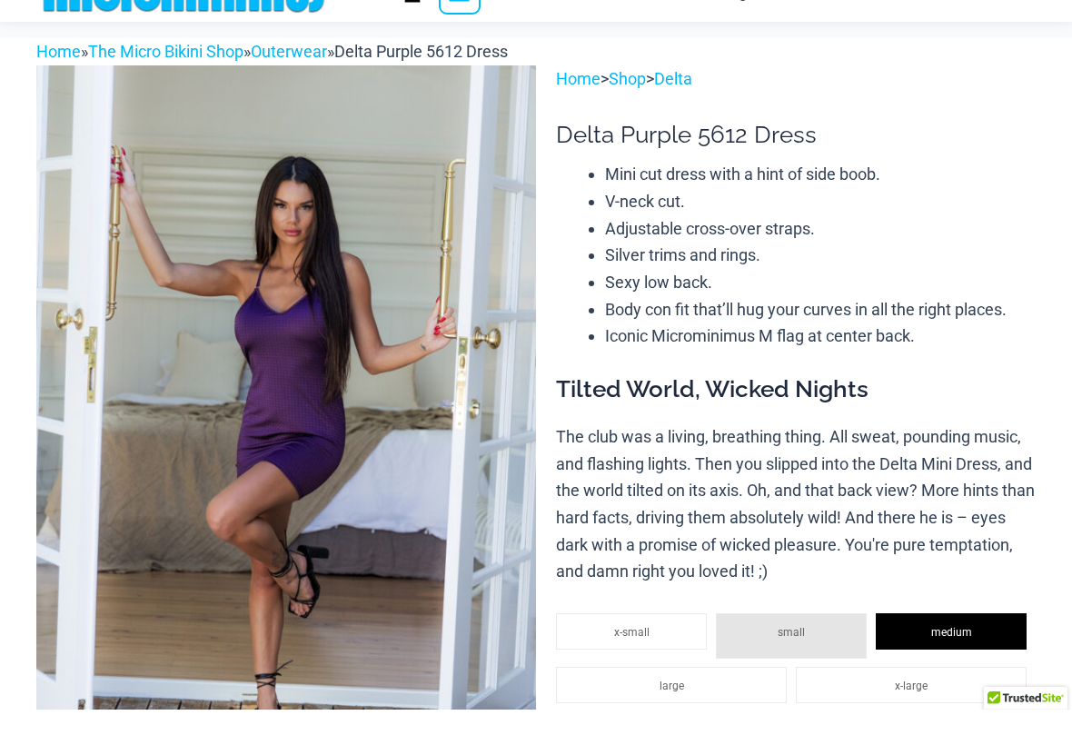
click at [78, 101] on img at bounding box center [285, 475] width 499 height 749
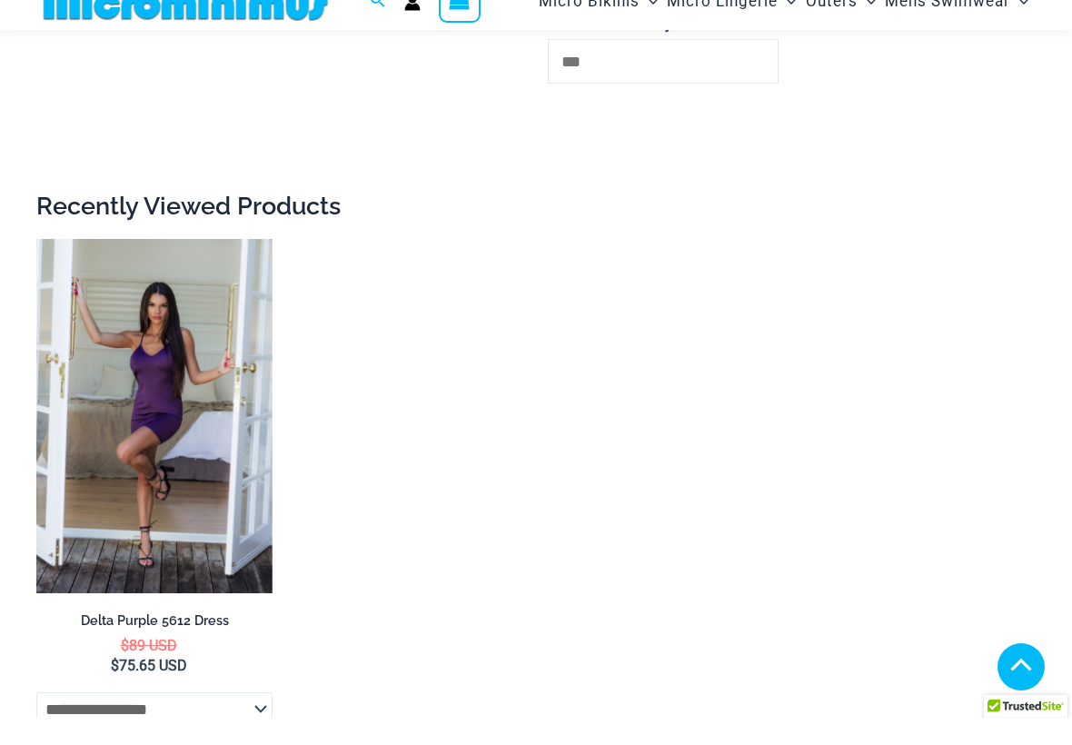
scroll to position [5087, 0]
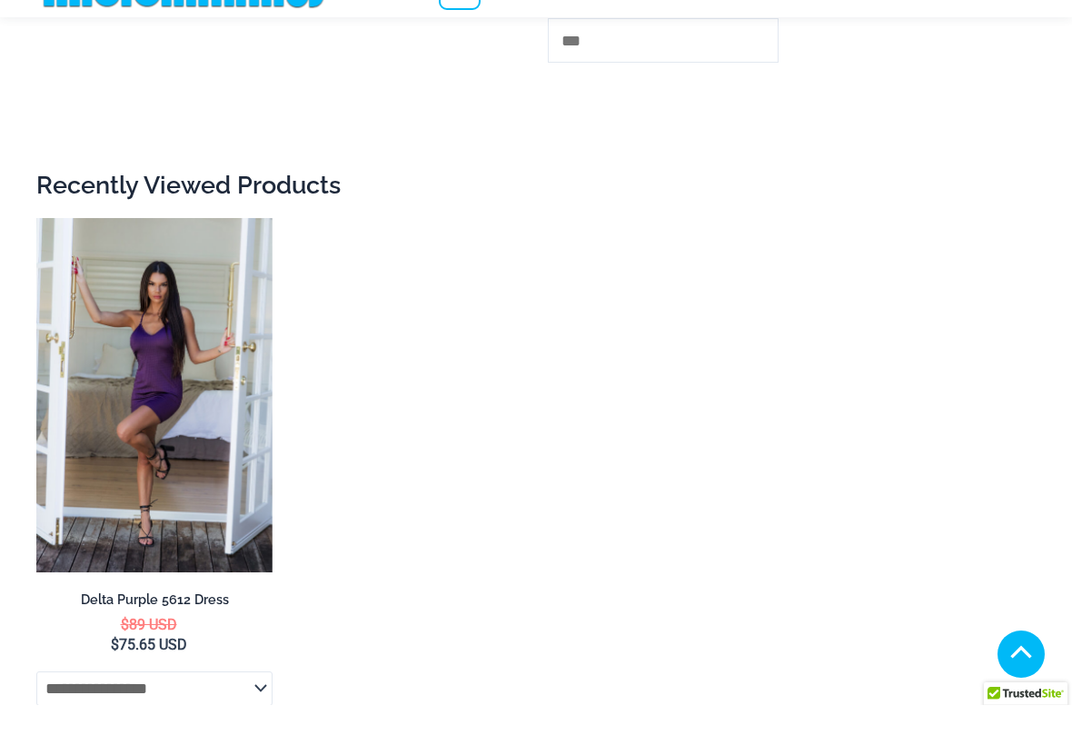
click at [36, 258] on img at bounding box center [36, 258] width 0 height 0
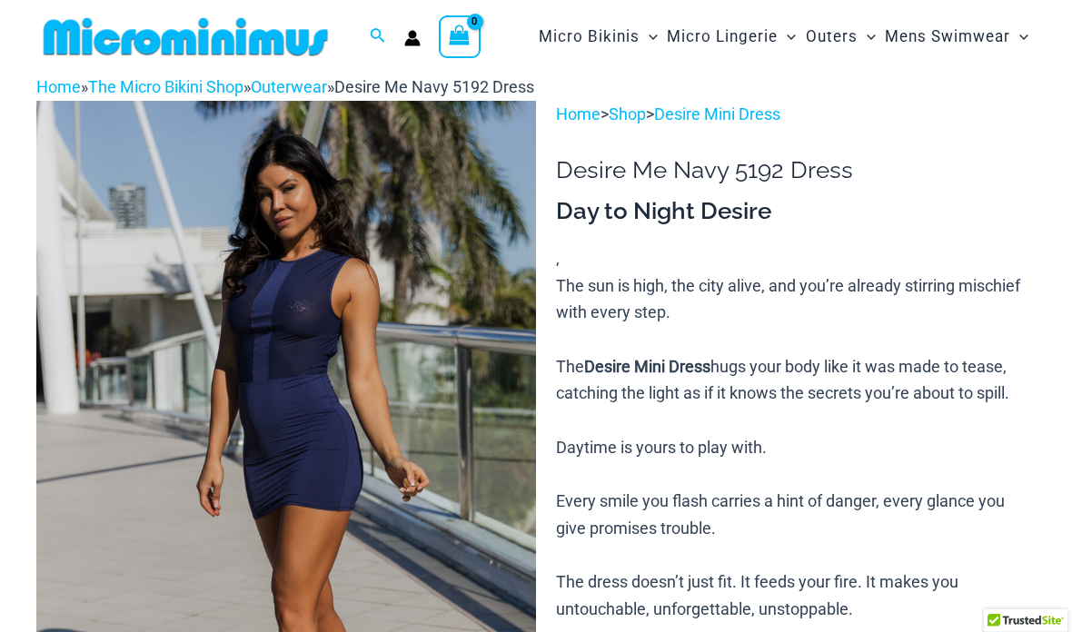
click at [282, 309] on img at bounding box center [285, 475] width 499 height 749
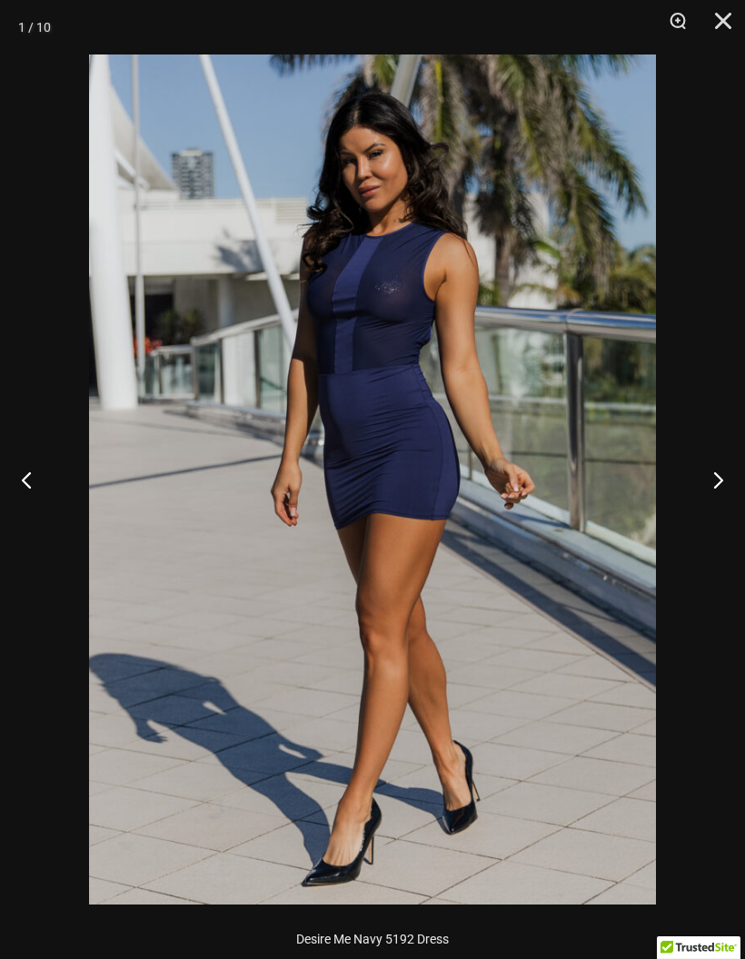
click at [371, 336] on img at bounding box center [372, 479] width 567 height 850
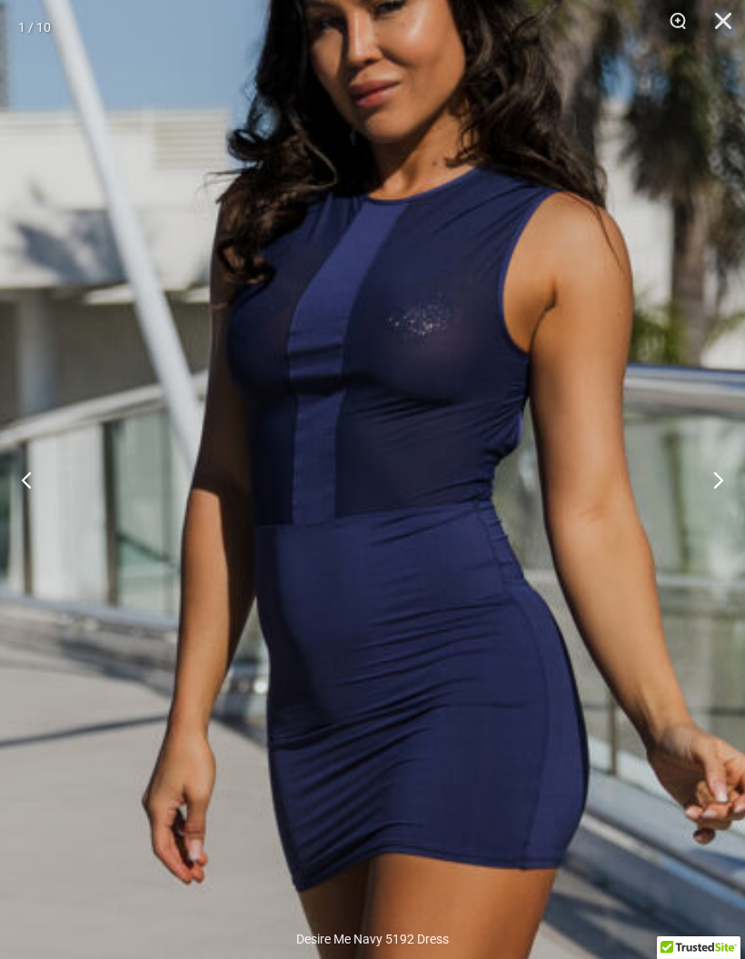
click at [197, 465] on img at bounding box center [382, 773] width 1338 height 2005
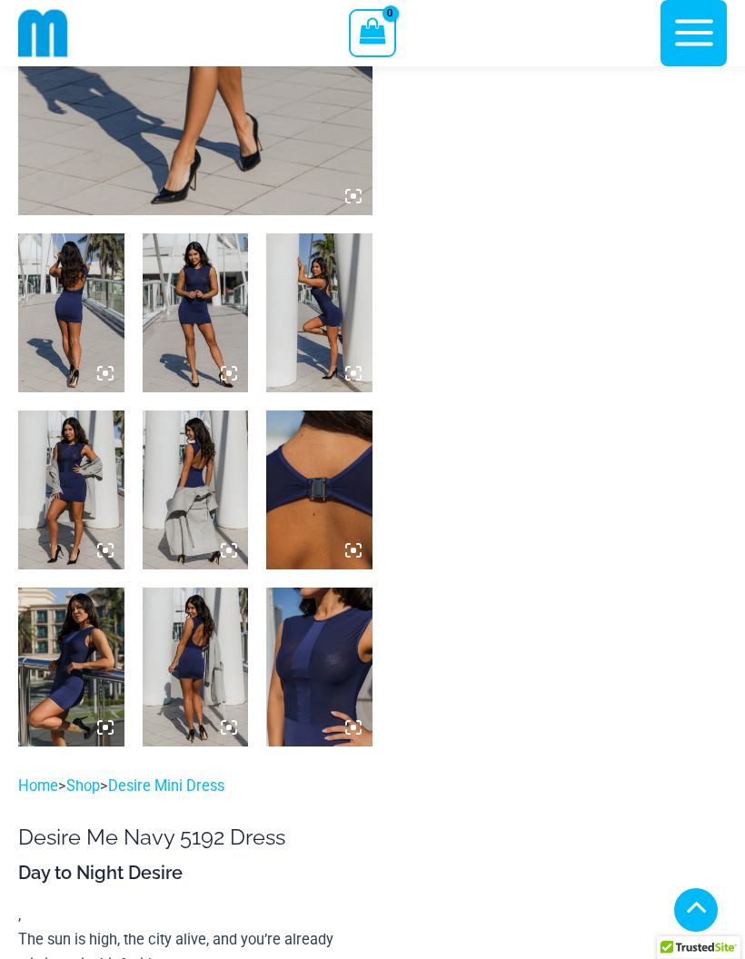
scroll to position [377, 0]
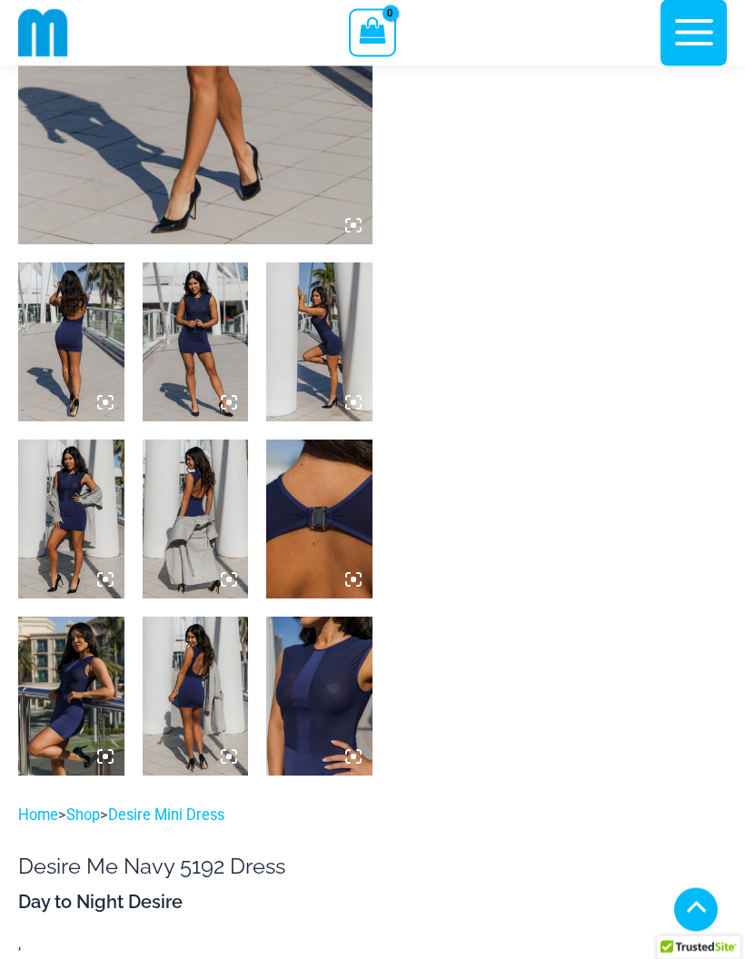
click at [324, 685] on img at bounding box center [319, 697] width 106 height 159
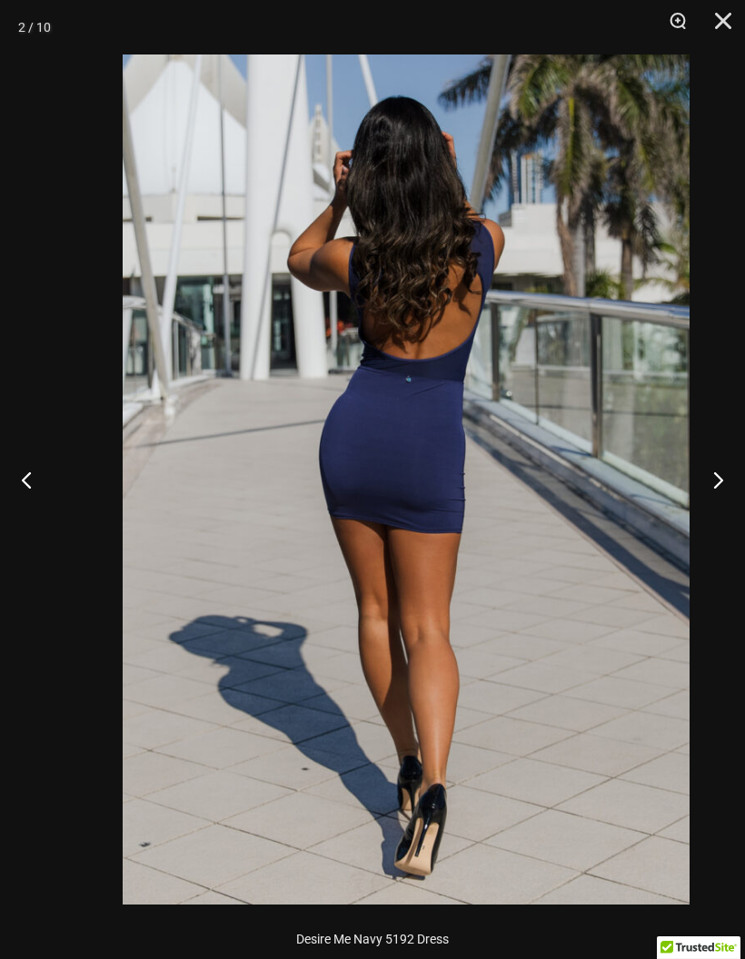
click at [163, 519] on img at bounding box center [406, 479] width 567 height 850
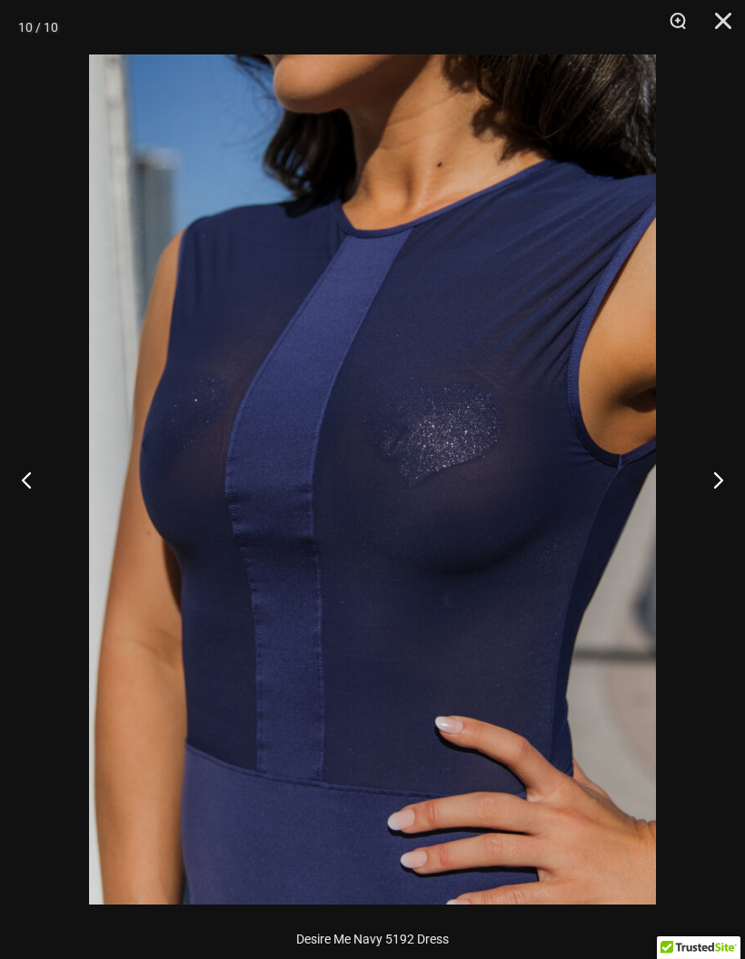
click at [173, 483] on img at bounding box center [372, 479] width 567 height 850
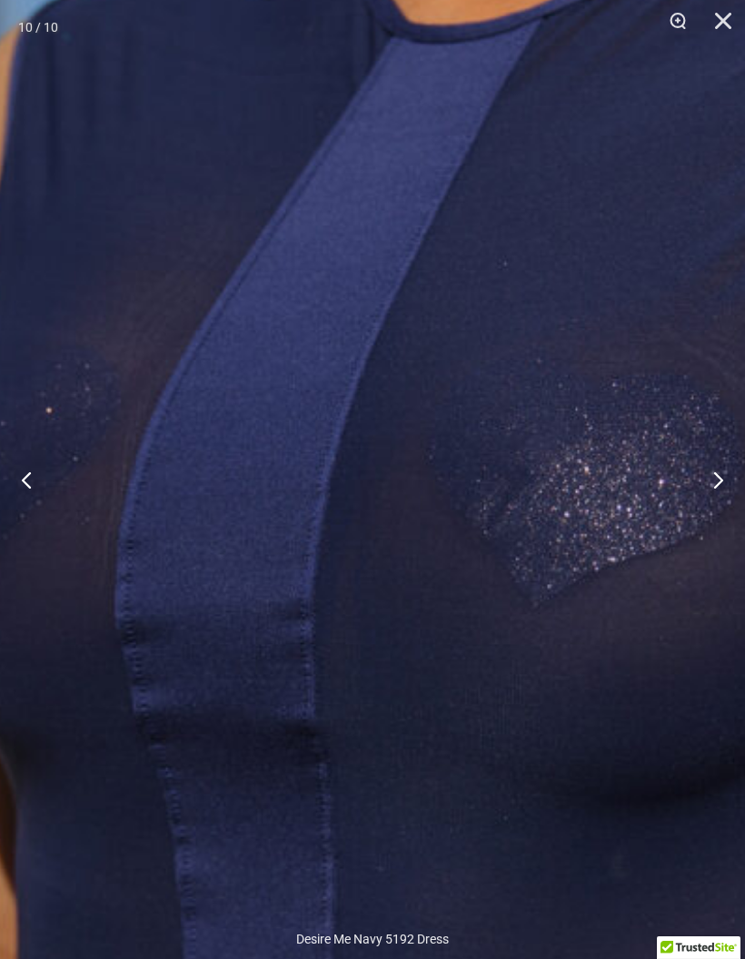
click at [93, 380] on img at bounding box center [449, 590] width 1285 height 1926
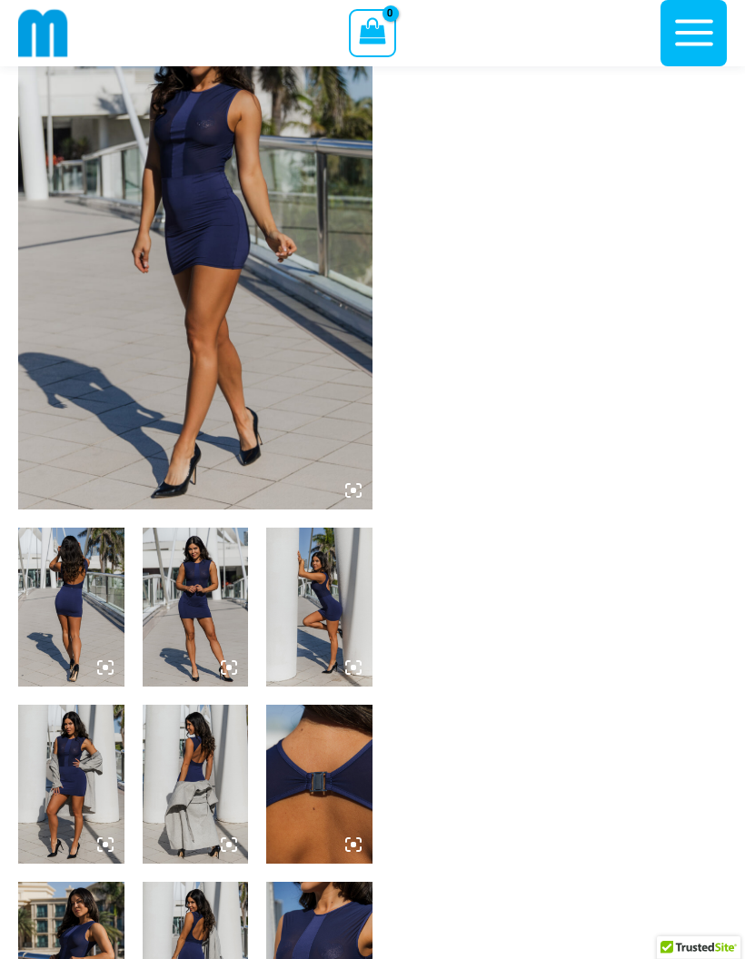
scroll to position [0, 0]
